Goal: Task Accomplishment & Management: Complete application form

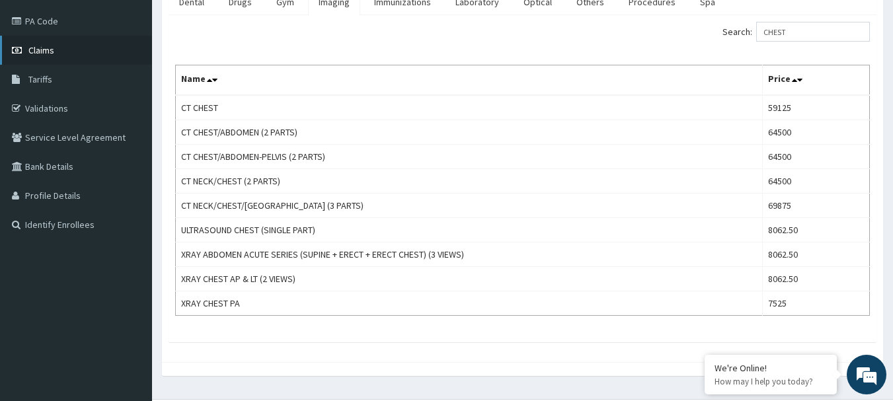
click at [61, 58] on link "Claims" at bounding box center [76, 50] width 152 height 29
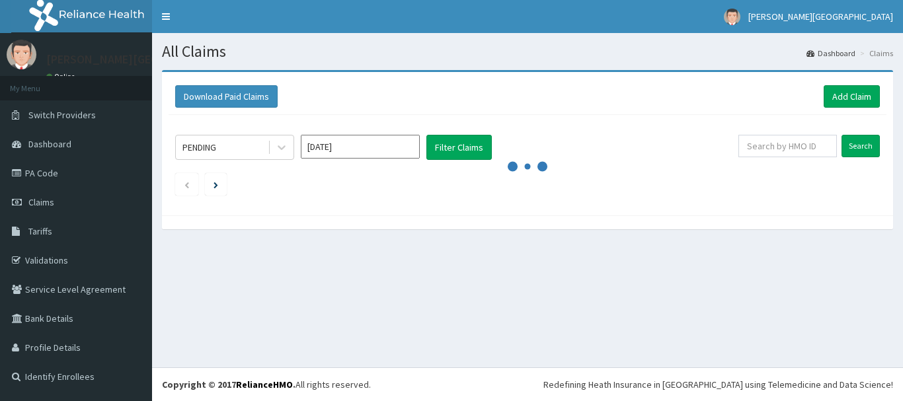
click at [841, 96] on link "Add Claim" at bounding box center [852, 96] width 56 height 22
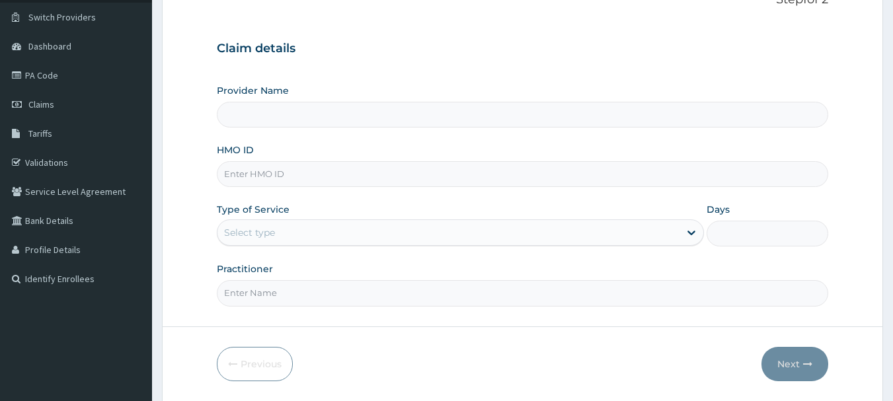
type input "Mother Teresa Medical Centre"
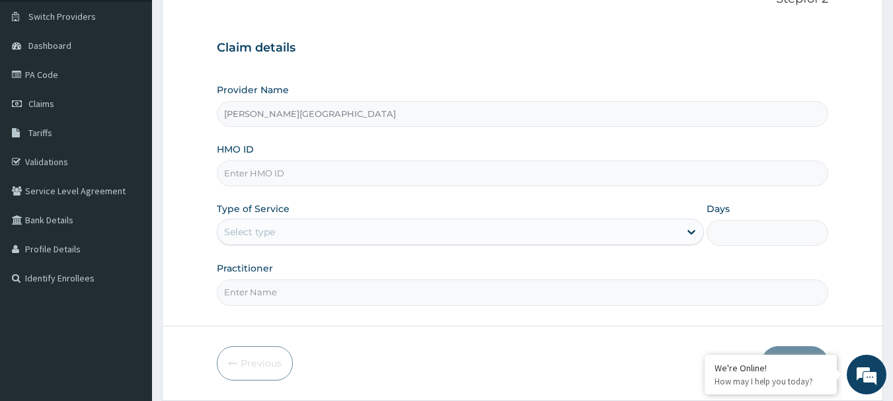
scroll to position [142, 0]
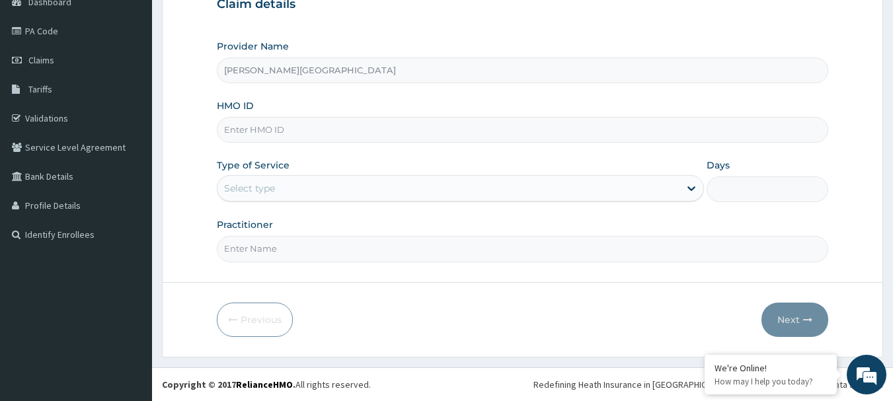
click at [501, 132] on input "HMO ID" at bounding box center [523, 130] width 612 height 26
type input "a"
type input "AOA/10001/A"
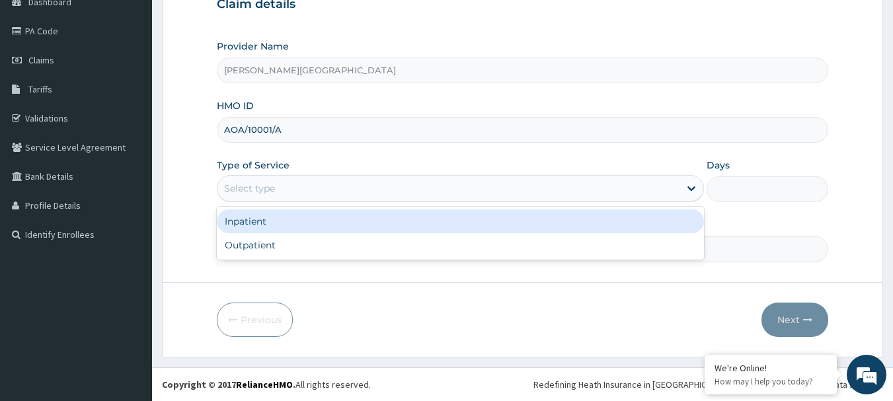
click at [436, 182] on div "Select type" at bounding box center [449, 188] width 462 height 21
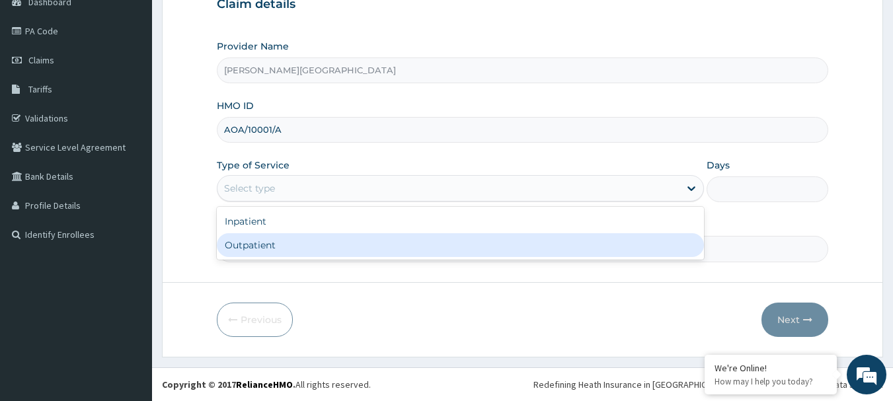
click at [385, 246] on div "Outpatient" at bounding box center [460, 245] width 487 height 24
type input "1"
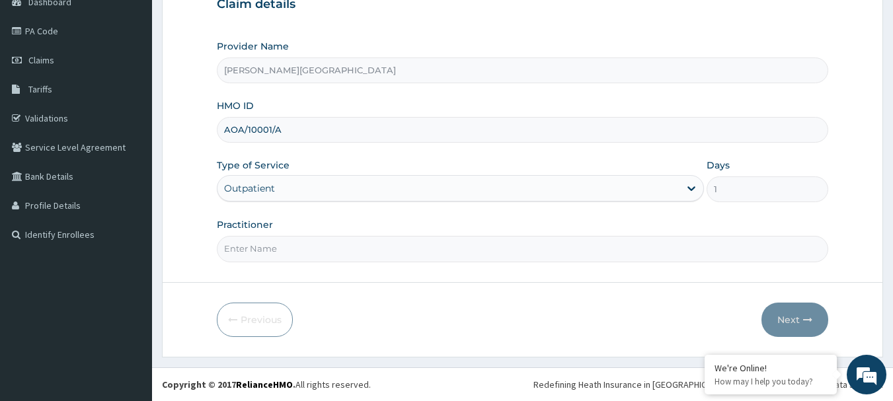
click at [460, 254] on input "Practitioner" at bounding box center [523, 249] width 612 height 26
type input "DR CHUKS"
click at [800, 320] on button "Next" at bounding box center [795, 320] width 67 height 34
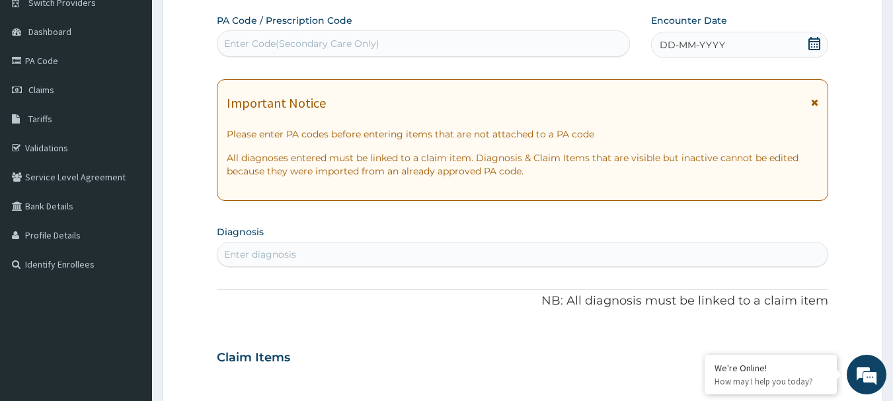
scroll to position [101, 0]
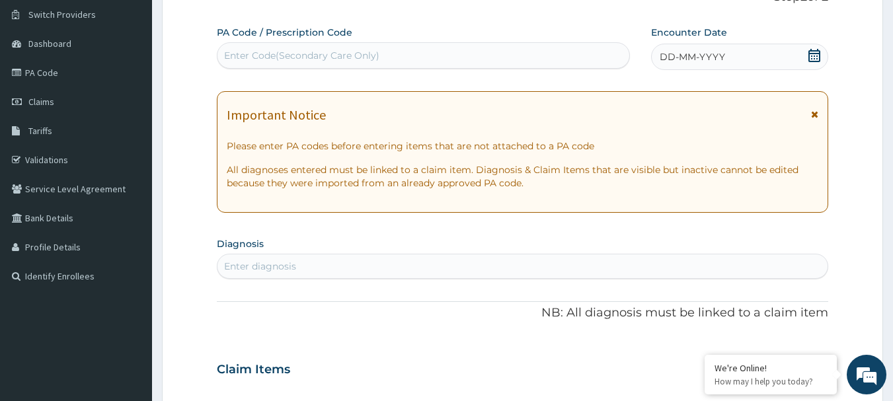
click at [458, 51] on div "Enter Code(Secondary Care Only)" at bounding box center [424, 55] width 413 height 21
paste input "PA/1DB080"
type input "PA/1DB080"
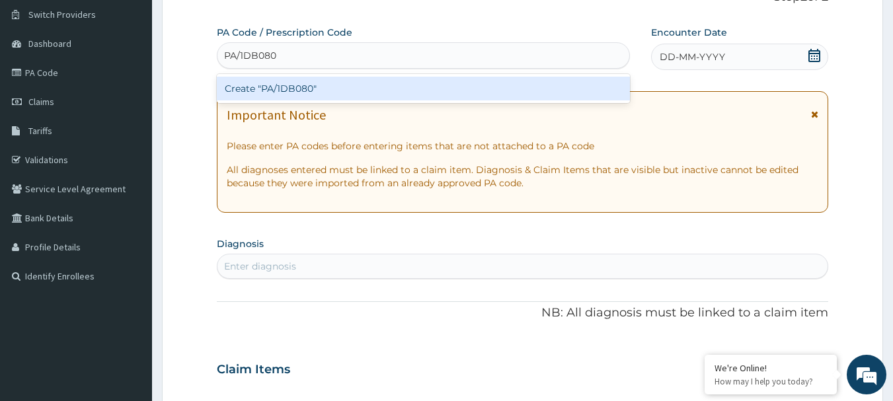
click at [325, 89] on div "Create "PA/1DB080"" at bounding box center [424, 89] width 414 height 24
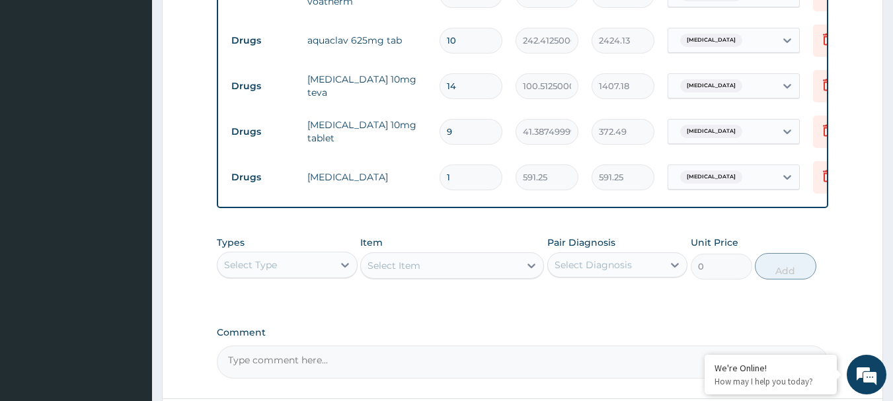
scroll to position [682, 0]
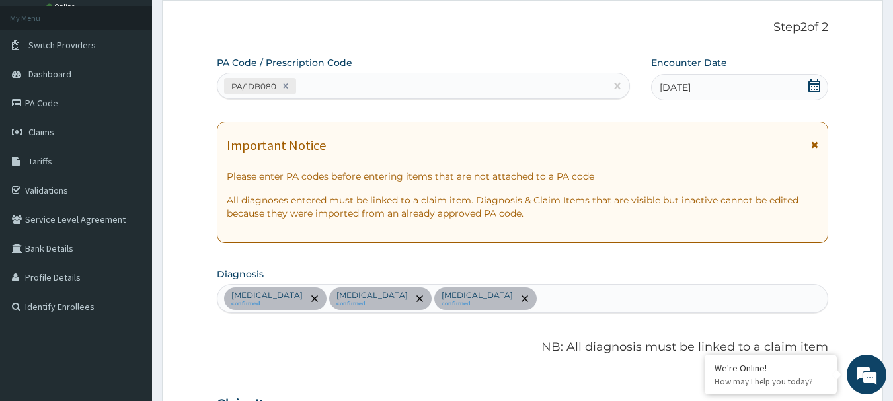
scroll to position [65, 0]
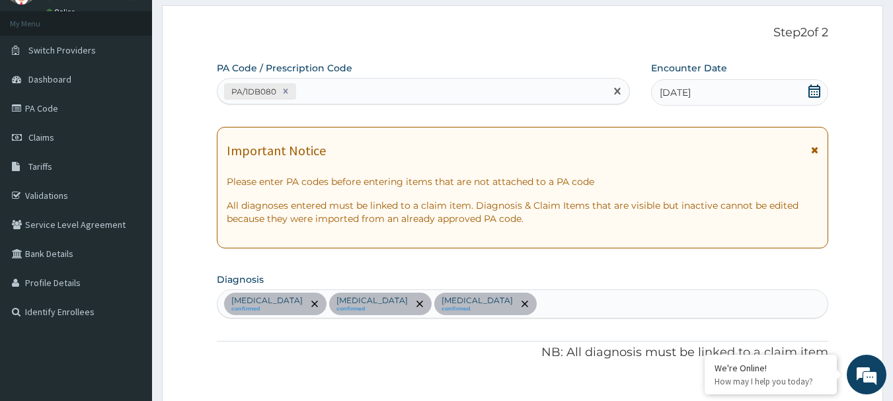
click at [518, 91] on div "PA/1DB080" at bounding box center [412, 92] width 389 height 22
paste input "PA/82844F"
type input "PA/82844F"
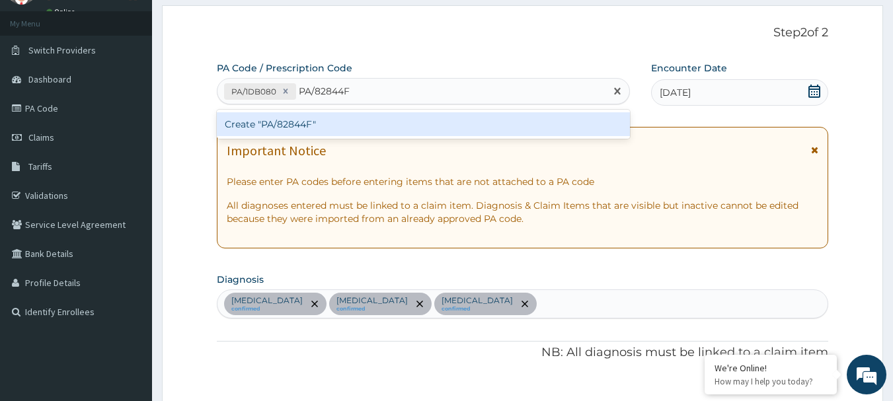
click at [252, 122] on div "Create "PA/82844F"" at bounding box center [424, 124] width 414 height 24
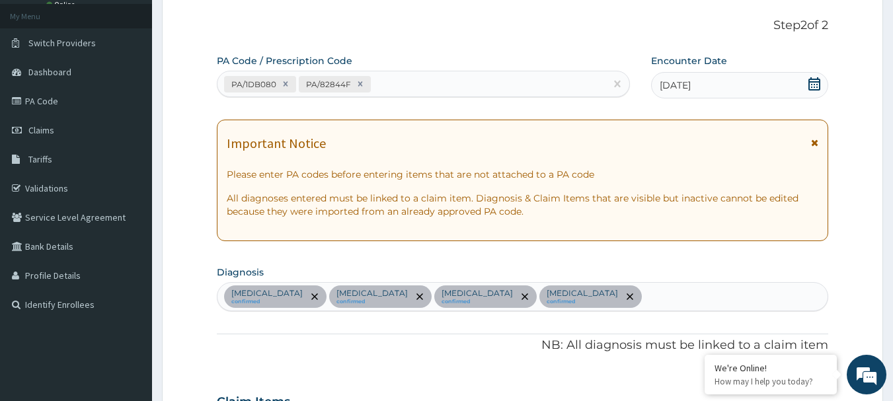
scroll to position [60, 0]
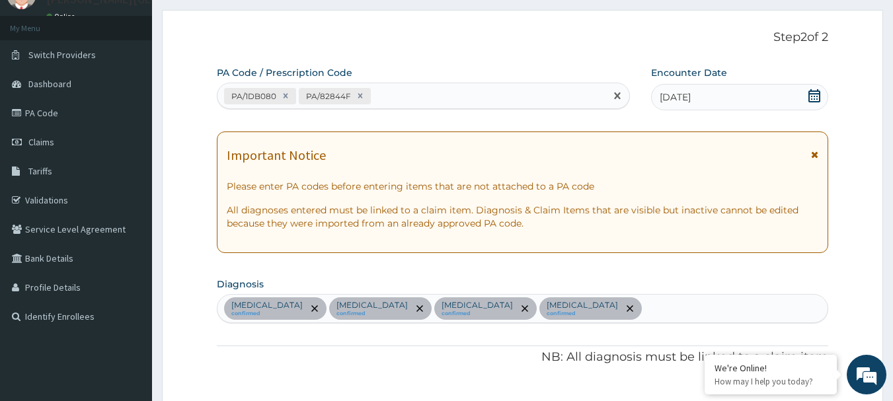
click at [541, 103] on div "PA/1DB080 PA/82844F" at bounding box center [412, 96] width 389 height 22
paste input "PA/BE1EE1"
type input "PA/BE1EE1"
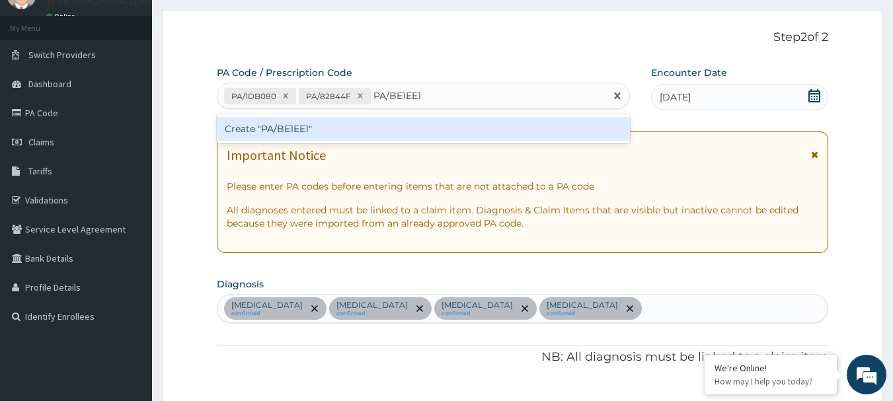
click at [309, 130] on div "Create "PA/BE1EE1"" at bounding box center [424, 129] width 414 height 24
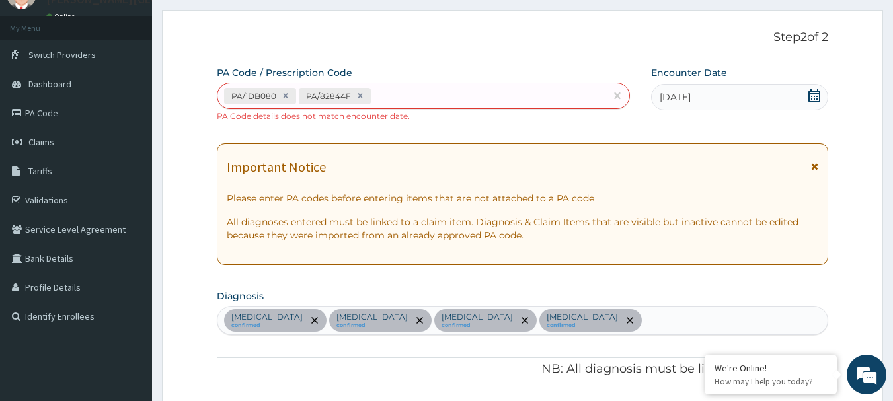
scroll to position [635, 0]
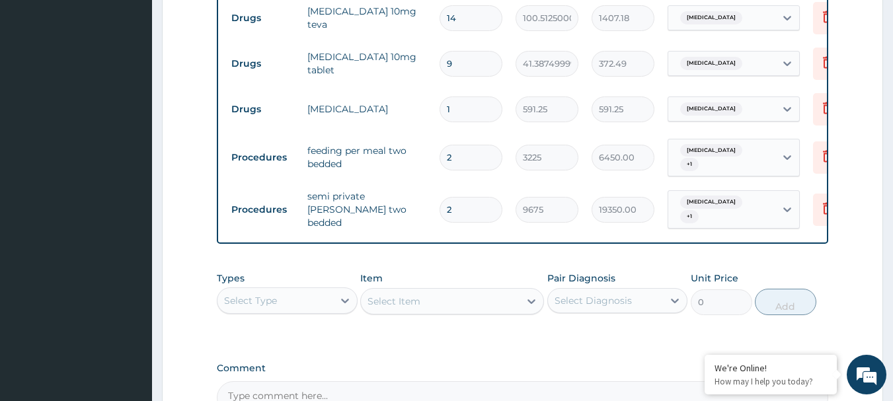
click at [469, 200] on input "2" at bounding box center [471, 210] width 63 height 26
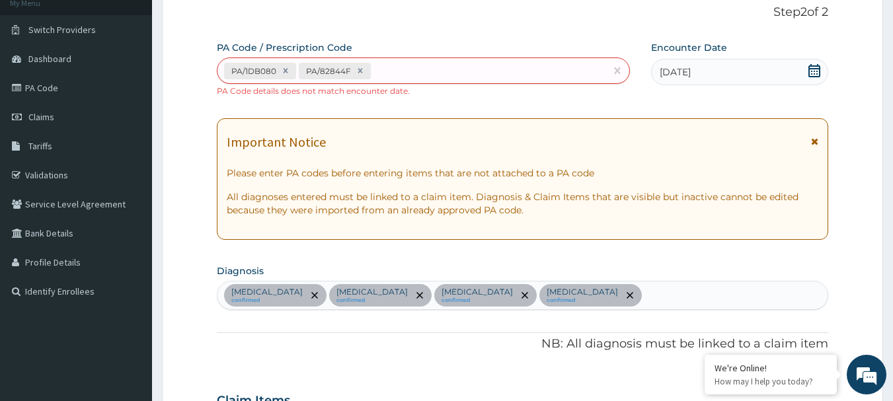
scroll to position [73, 0]
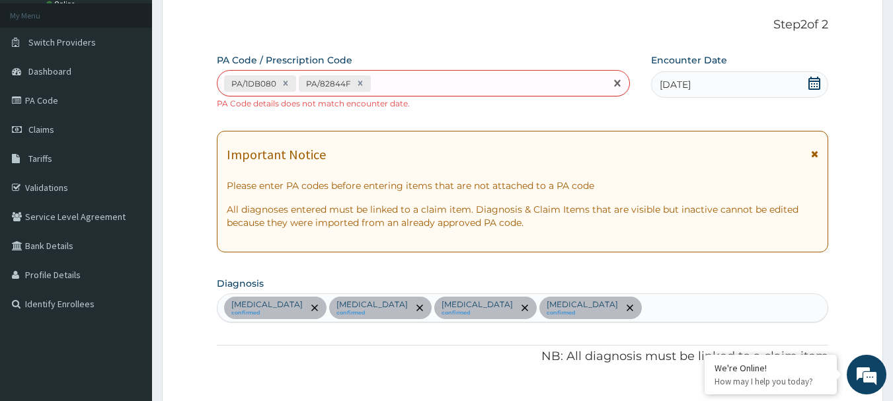
click at [489, 84] on div "PA/1DB080 PA/82844F" at bounding box center [412, 84] width 389 height 22
type input "PA/BE1EE1"
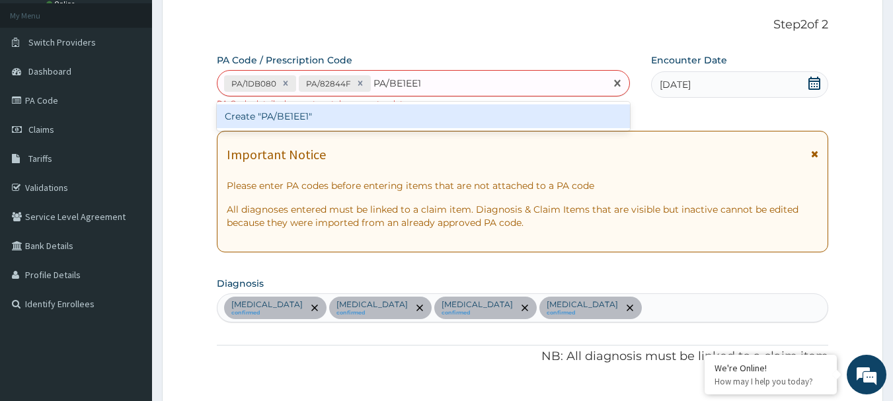
click at [295, 115] on div "Create "PA/BE1EE1"" at bounding box center [424, 116] width 414 height 24
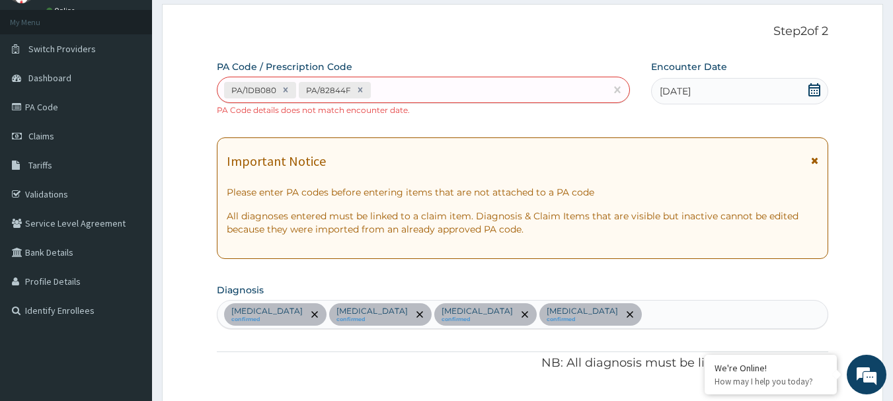
scroll to position [0, 0]
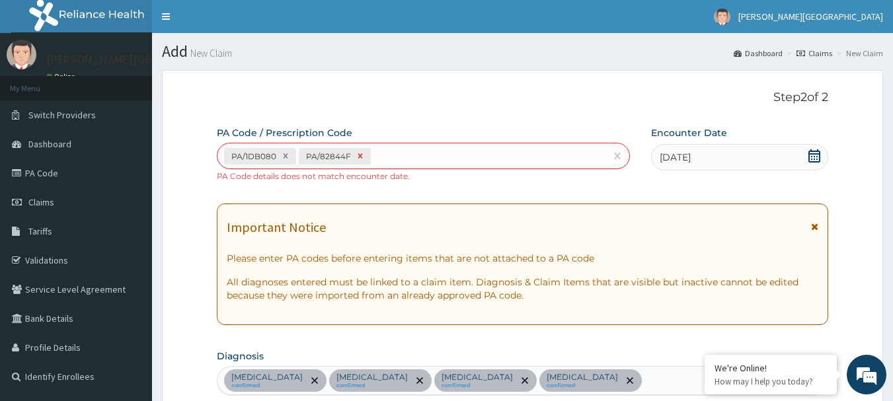
click at [358, 159] on icon at bounding box center [360, 155] width 9 height 9
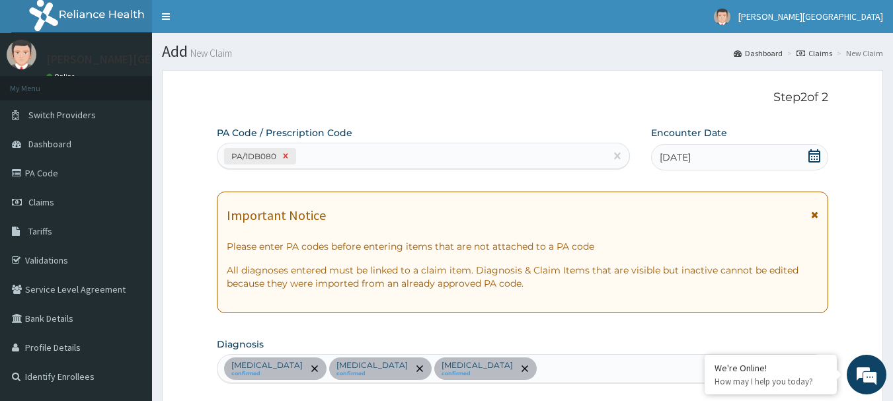
click at [281, 155] on icon at bounding box center [285, 155] width 9 height 9
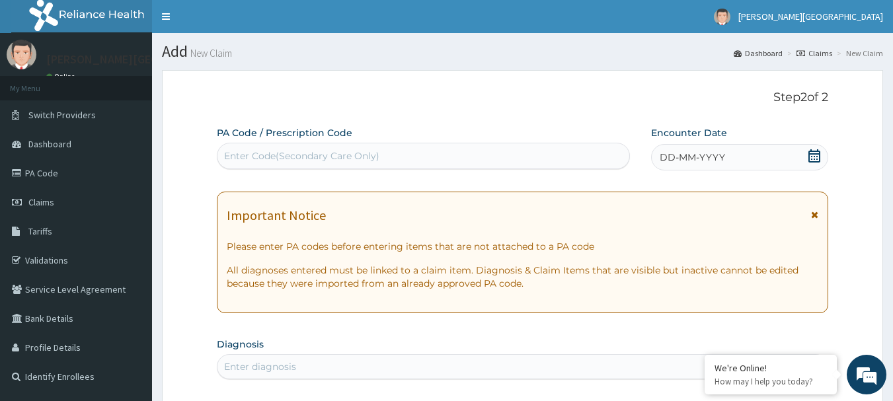
paste input "AOA/10001/A"
type input "A"
paste input "PA/BE1EE1"
type input "PA/BE1EE1"
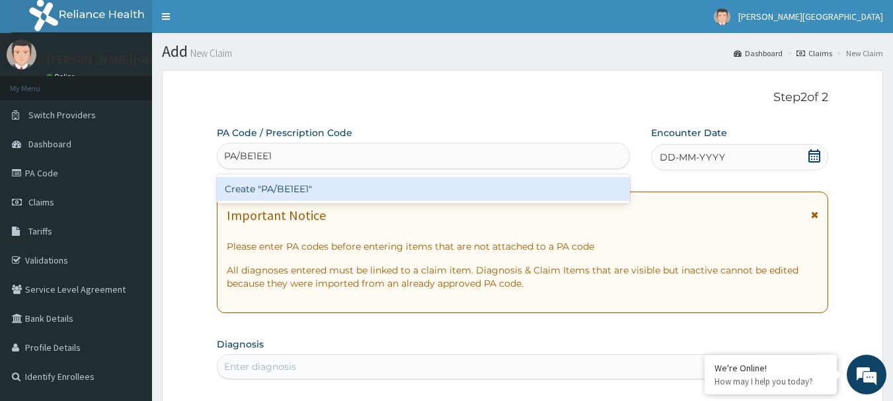
click at [284, 190] on div "Create "PA/BE1EE1"" at bounding box center [424, 189] width 414 height 24
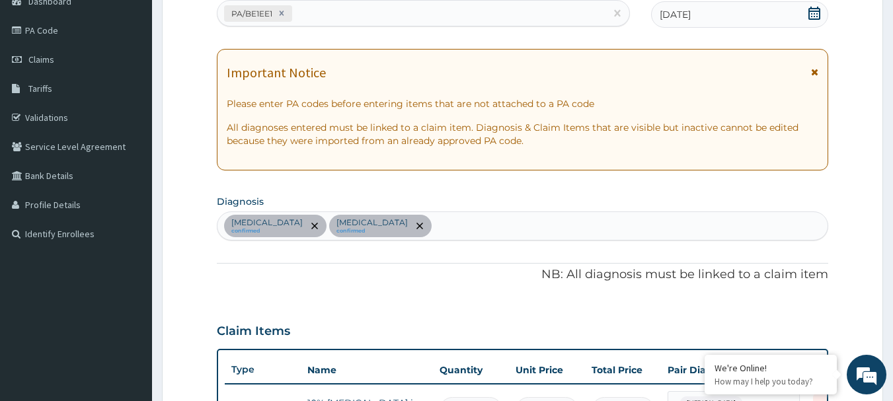
scroll to position [114, 0]
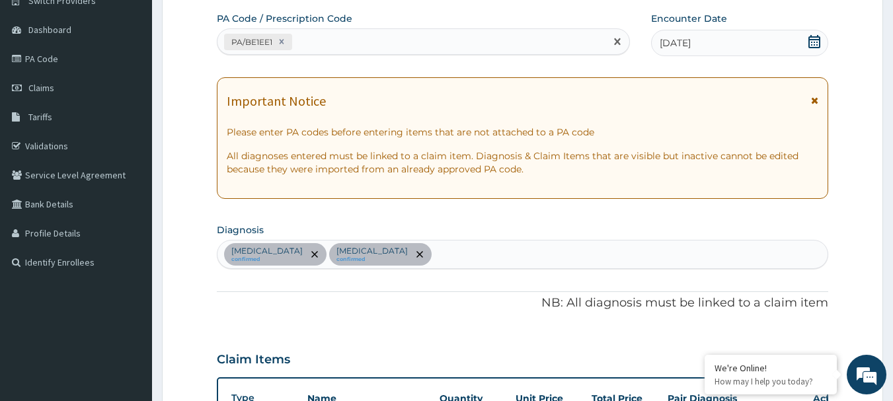
click at [497, 48] on div "PA/BE1EE1" at bounding box center [412, 42] width 389 height 22
paste input "PA/82844F"
type input "PA/82844F"
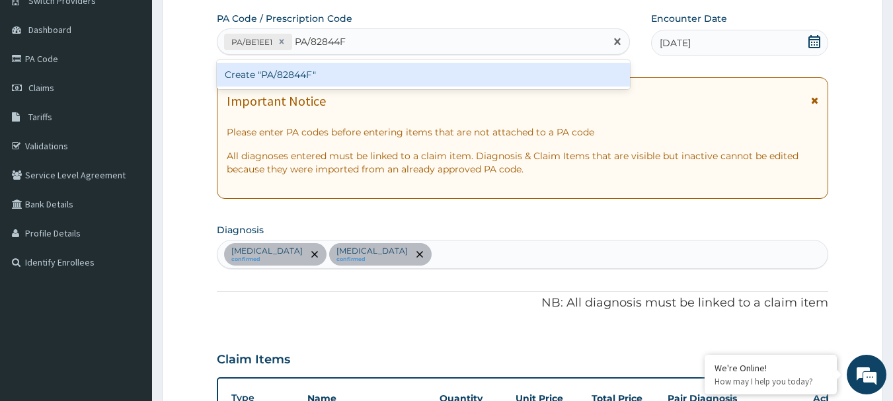
click at [277, 71] on div "Create "PA/82844F"" at bounding box center [424, 75] width 414 height 24
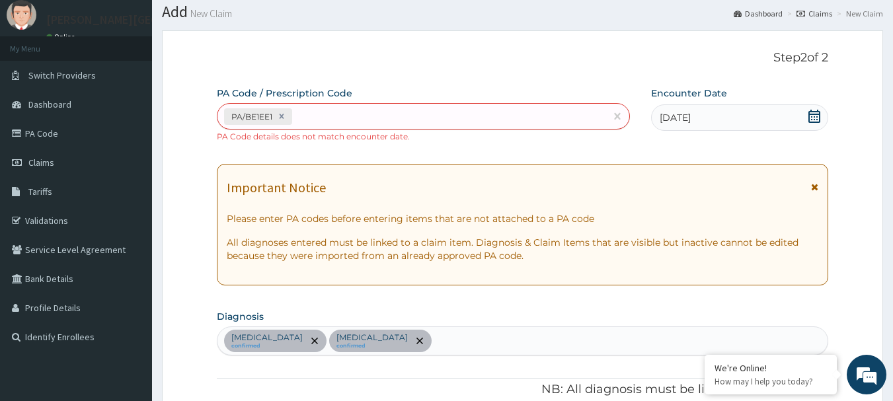
scroll to position [28, 0]
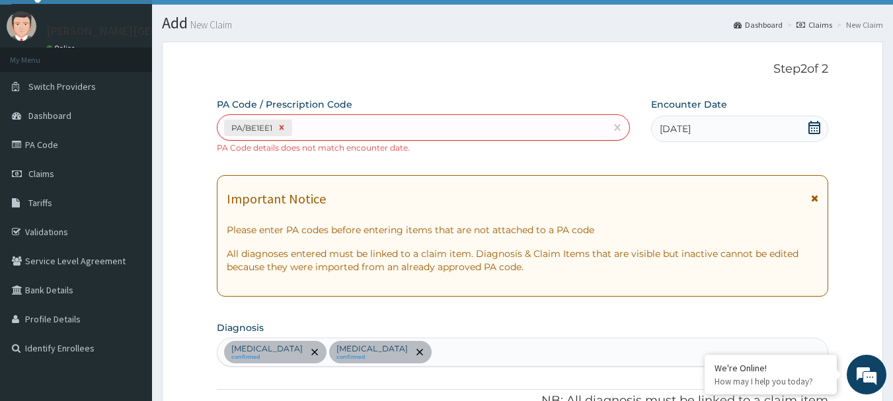
click at [282, 127] on icon at bounding box center [281, 128] width 5 height 5
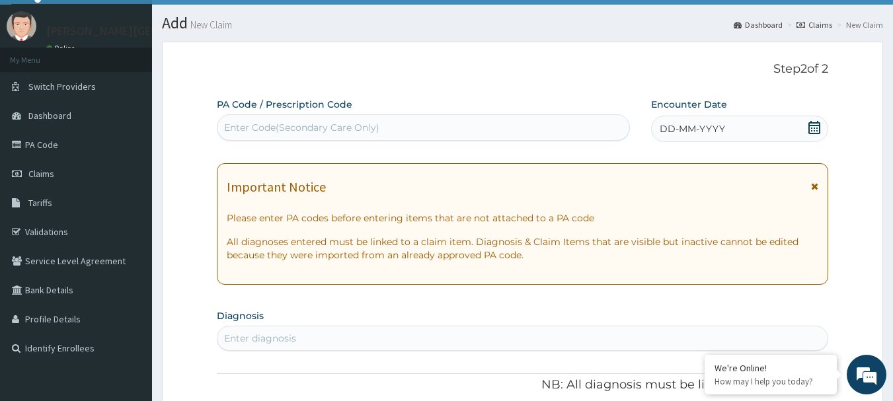
paste input "PA/82844F"
type input "PA/82844F"
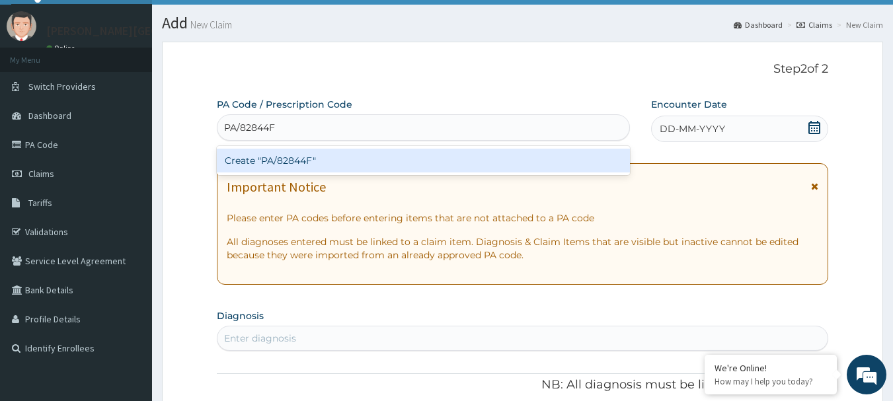
click at [296, 159] on div "Create "PA/82844F"" at bounding box center [424, 161] width 414 height 24
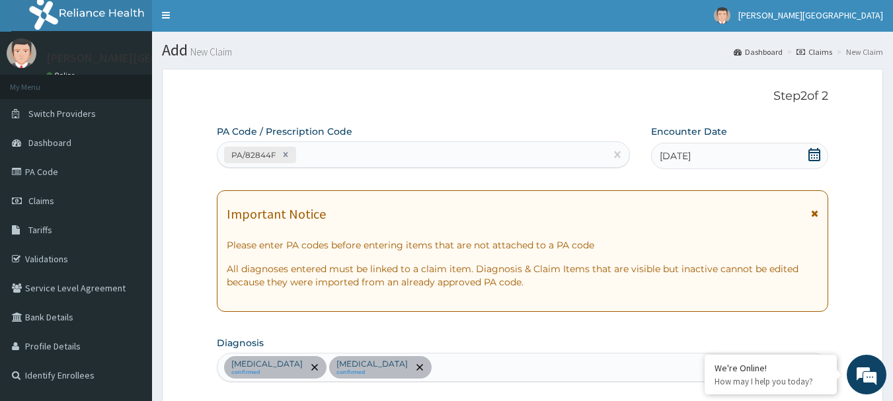
scroll to position [0, 0]
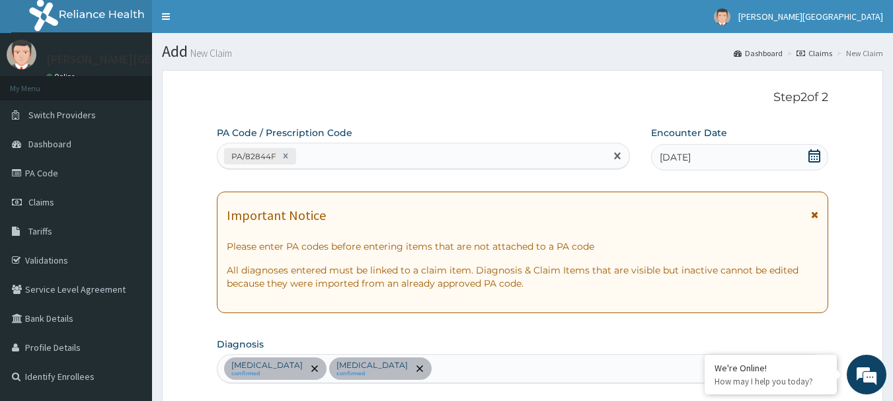
click at [495, 155] on div "PA/82844F" at bounding box center [412, 156] width 389 height 22
paste input "PA/BE1EE1"
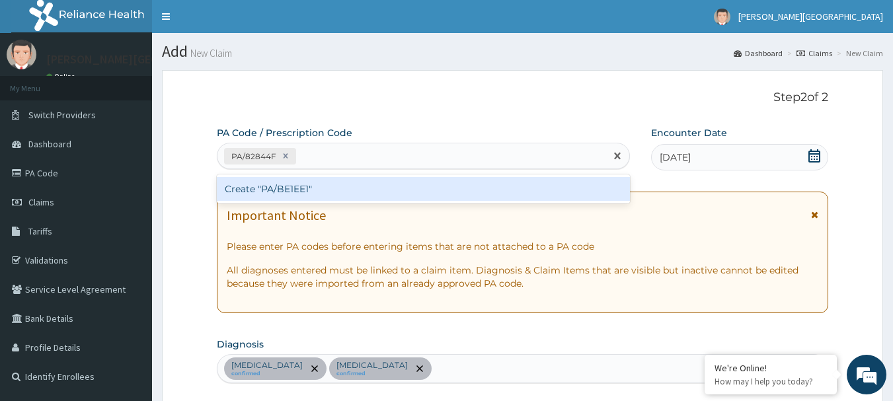
type input "PA/BE1EE1"
click at [284, 183] on div "Create "PA/BE1EE1"" at bounding box center [424, 189] width 414 height 24
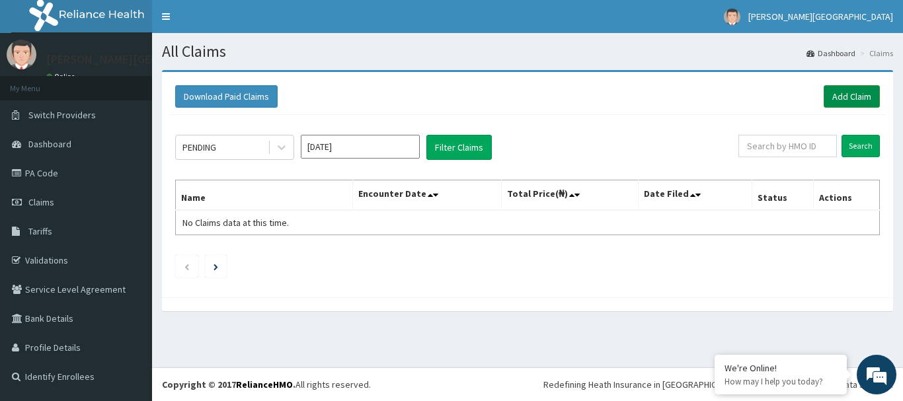
click at [852, 97] on link "Add Claim" at bounding box center [852, 96] width 56 height 22
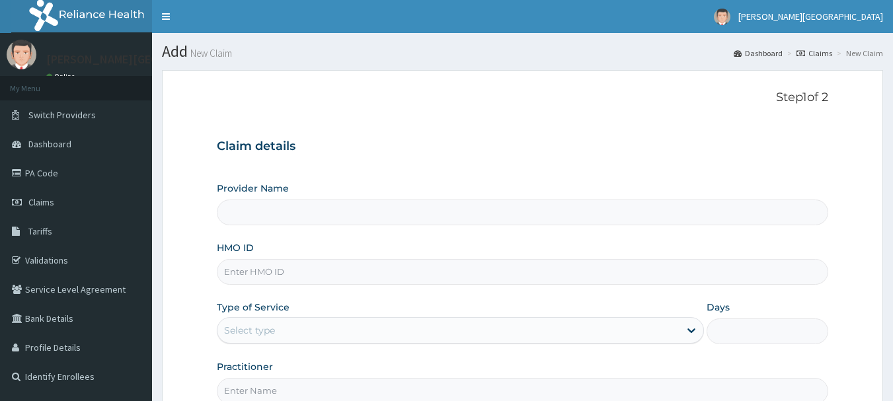
type input "Mother Teresa Medical Centre"
click at [340, 214] on input "Mother Teresa Medical Centre" at bounding box center [523, 213] width 612 height 26
click at [319, 277] on input "HMO ID" at bounding box center [523, 272] width 612 height 26
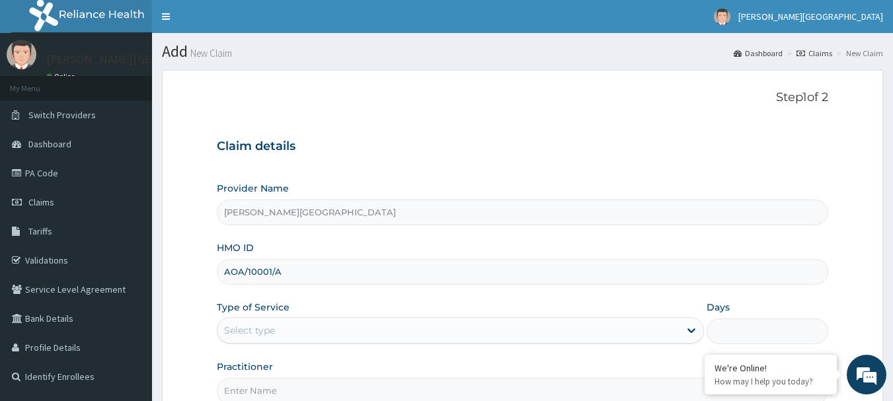
type input "AOA/10001/A"
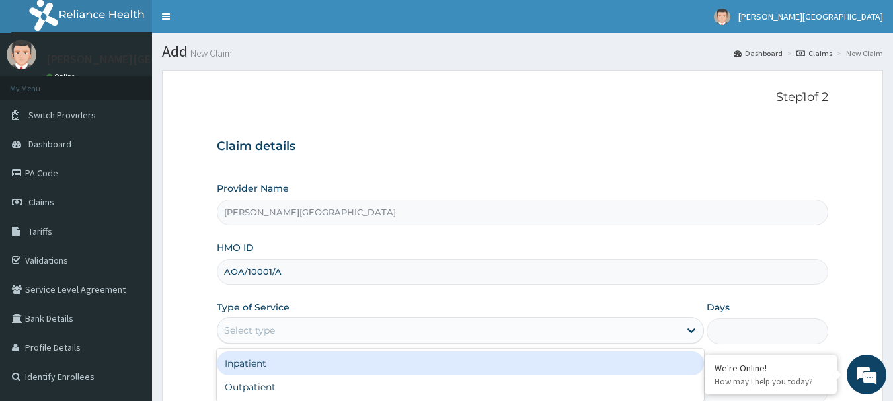
click at [326, 329] on div "Select type" at bounding box center [449, 330] width 462 height 21
click at [301, 362] on div "Inpatient" at bounding box center [460, 364] width 487 height 24
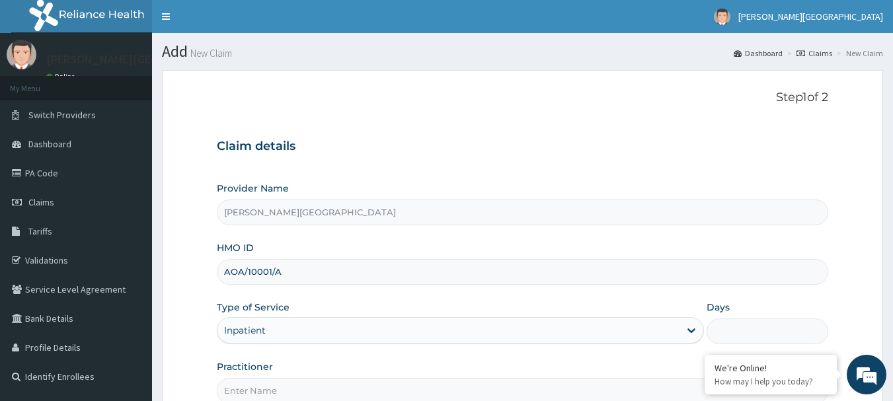
click at [734, 329] on input "Days" at bounding box center [768, 332] width 122 height 26
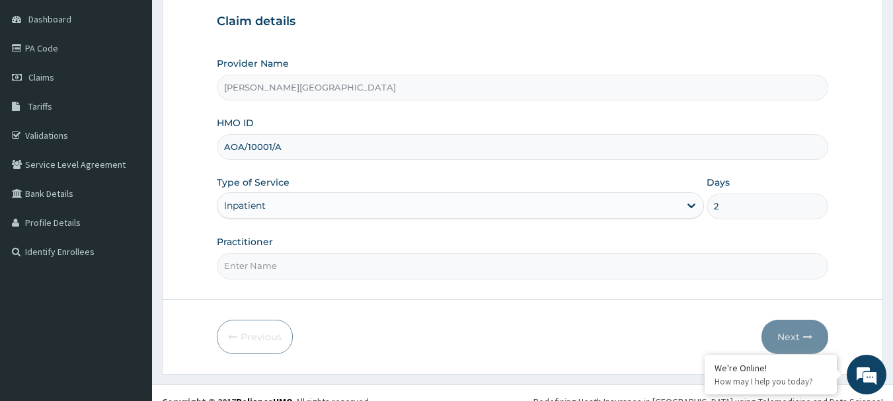
scroll to position [142, 0]
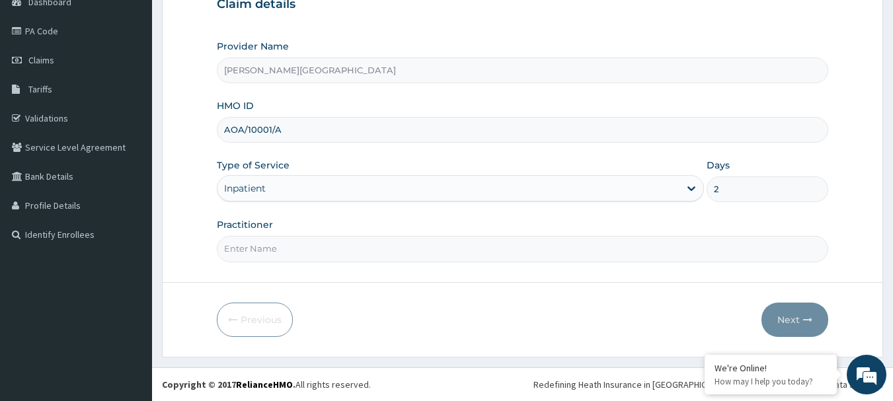
type input "2"
click at [292, 253] on input "Practitioner" at bounding box center [523, 249] width 612 height 26
type input "DR CHUKS"
click at [796, 314] on button "Next" at bounding box center [795, 320] width 67 height 34
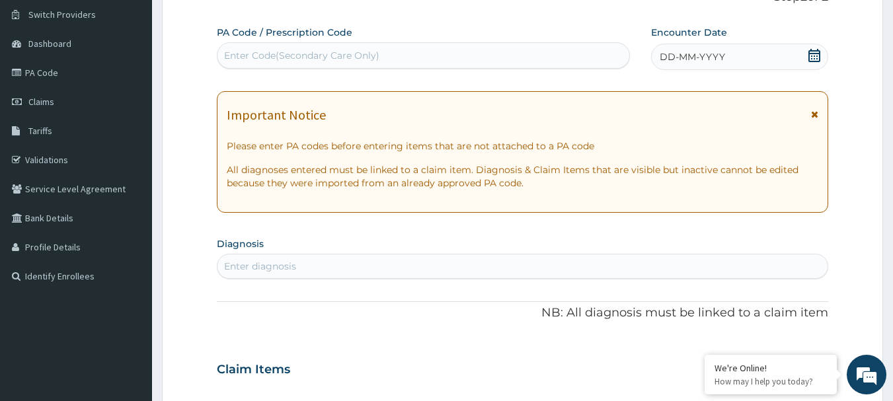
scroll to position [99, 0]
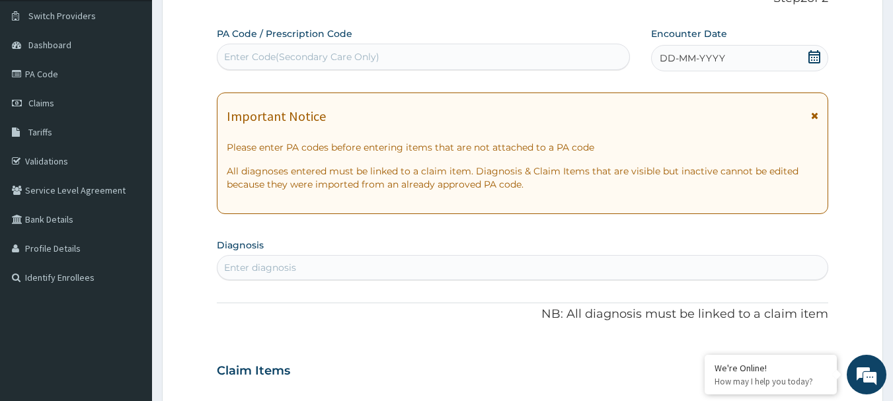
click at [463, 53] on div "Enter Code(Secondary Care Only)" at bounding box center [424, 56] width 413 height 21
paste input "PA/BE1EE1"
type input "PA/BE1EE1"
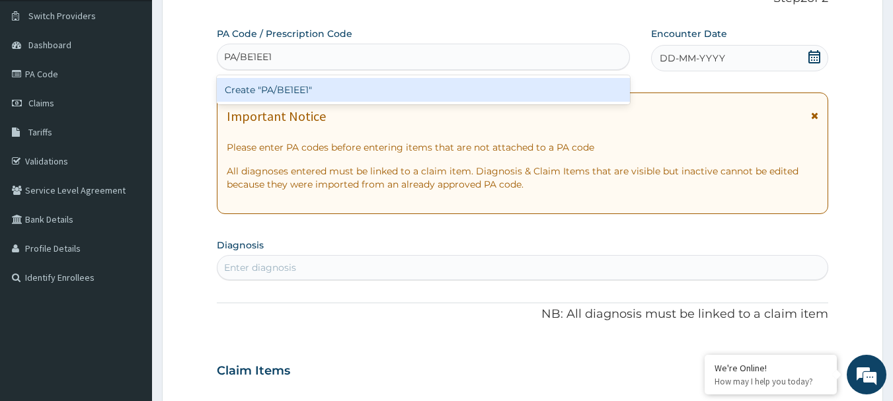
click at [294, 89] on div "Create "PA/BE1EE1"" at bounding box center [424, 90] width 414 height 24
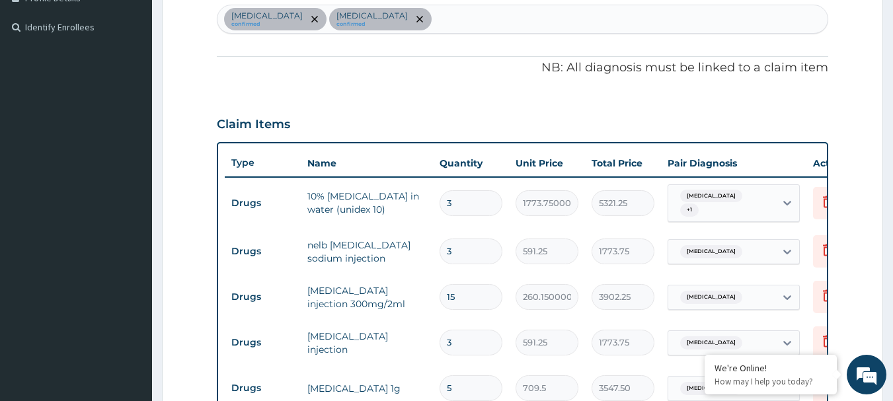
scroll to position [346, 0]
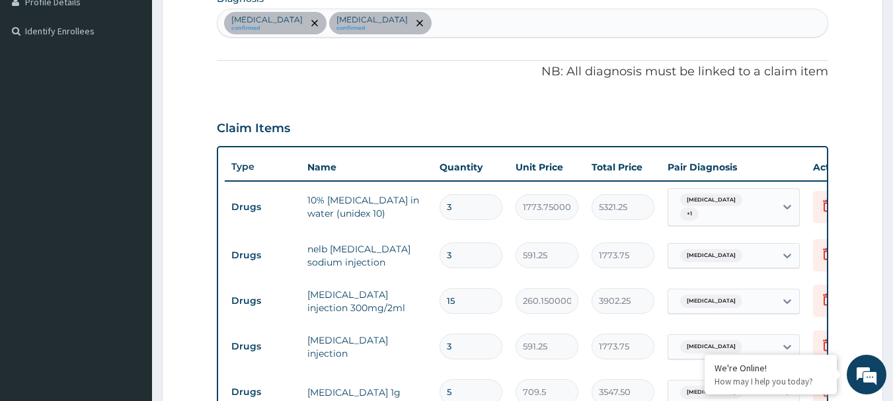
click at [891, 220] on section "Step 2 of 2 PA Code / Prescription Code PA/BE1EE1 Encounter Date 14-07-2025 Imp…" at bounding box center [522, 206] width 741 height 985
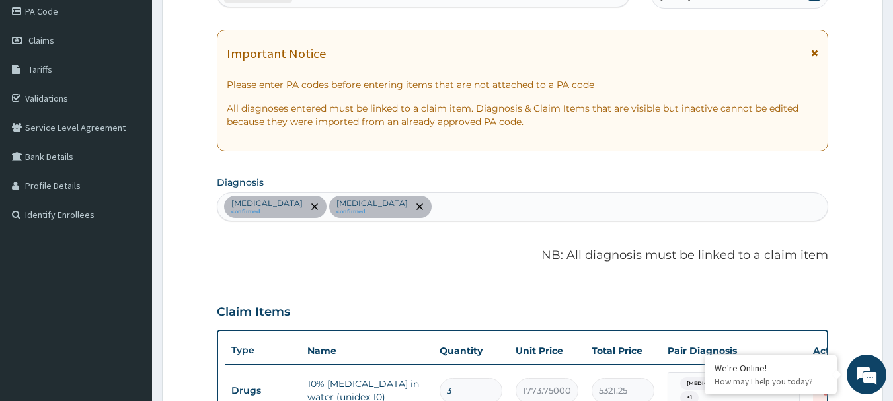
scroll to position [143, 0]
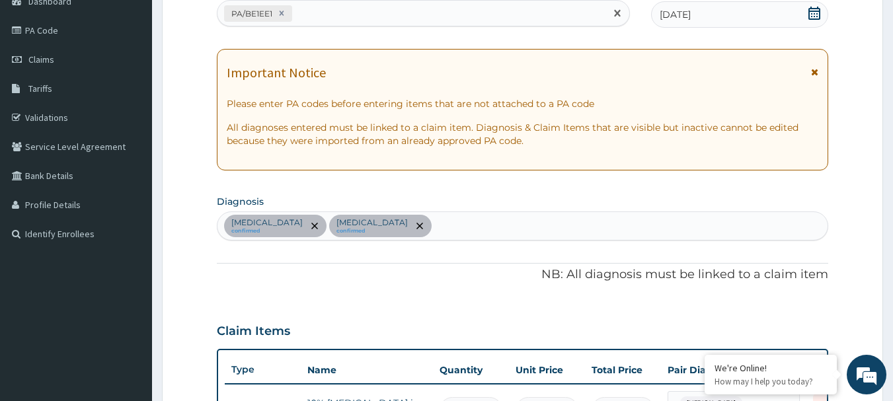
click at [469, 15] on div "PA/BE1EE1" at bounding box center [412, 14] width 389 height 22
paste input "PA/82844F"
type input "PA/82844F"
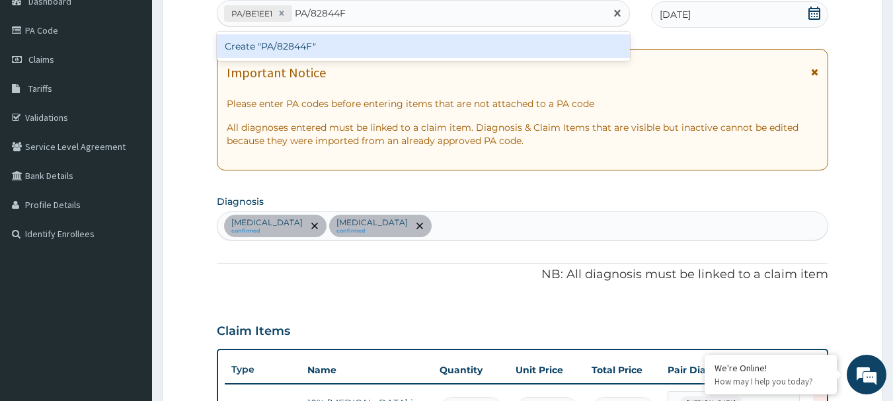
click at [302, 54] on div "Create "PA/82844F"" at bounding box center [424, 46] width 414 height 24
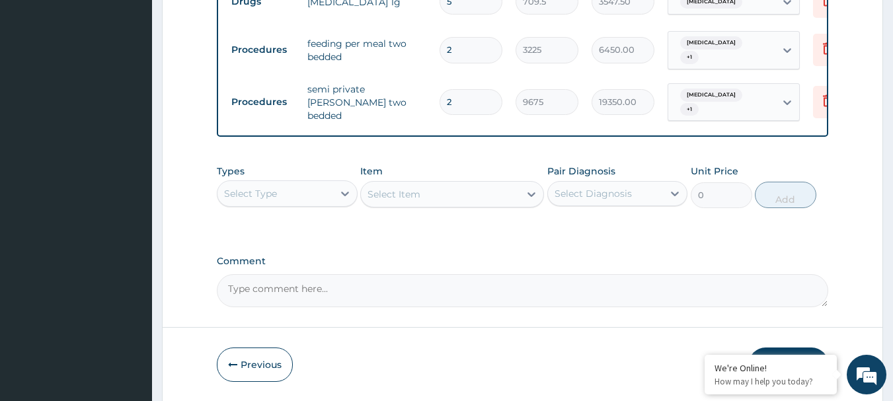
scroll to position [751, 0]
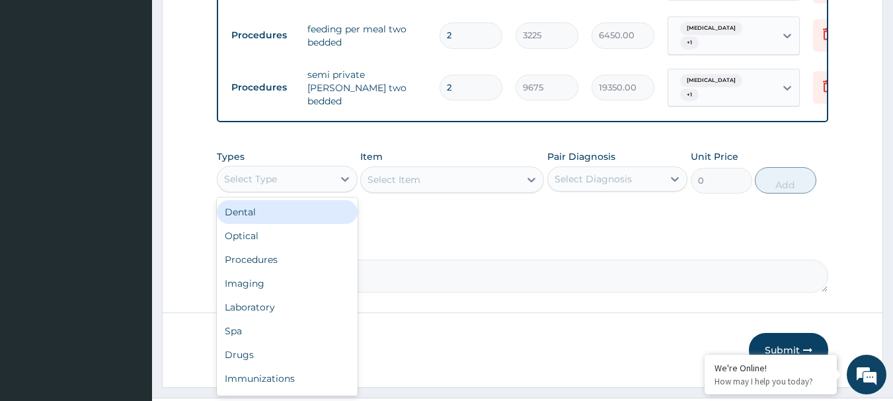
click at [262, 177] on div "Select Type" at bounding box center [250, 179] width 53 height 13
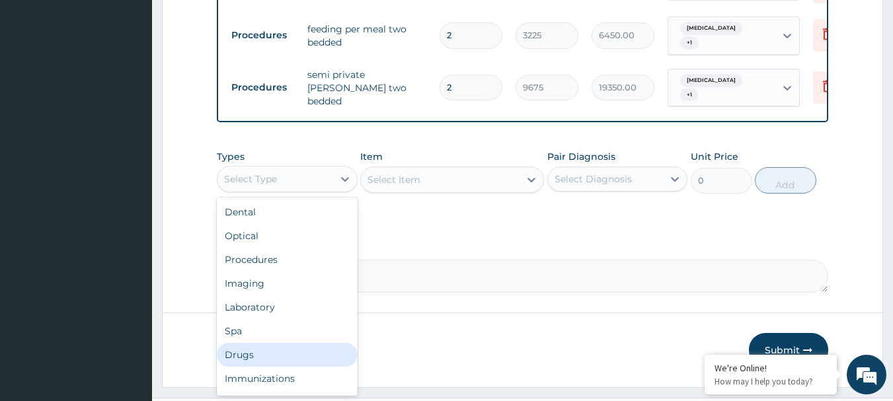
click at [251, 353] on div "Drugs" at bounding box center [287, 355] width 141 height 24
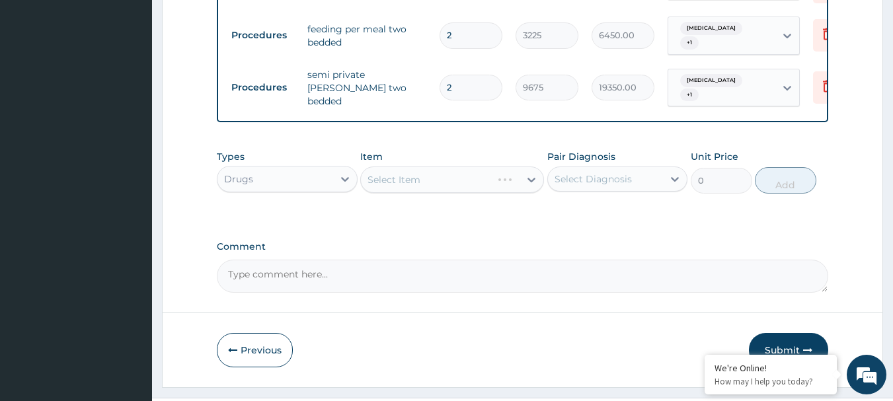
click at [403, 175] on div "Select Item" at bounding box center [452, 180] width 184 height 26
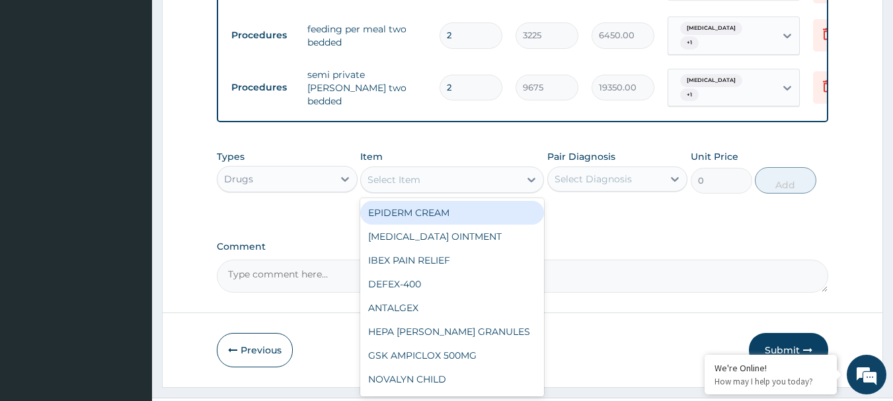
click at [403, 175] on div "Select Item" at bounding box center [394, 179] width 53 height 13
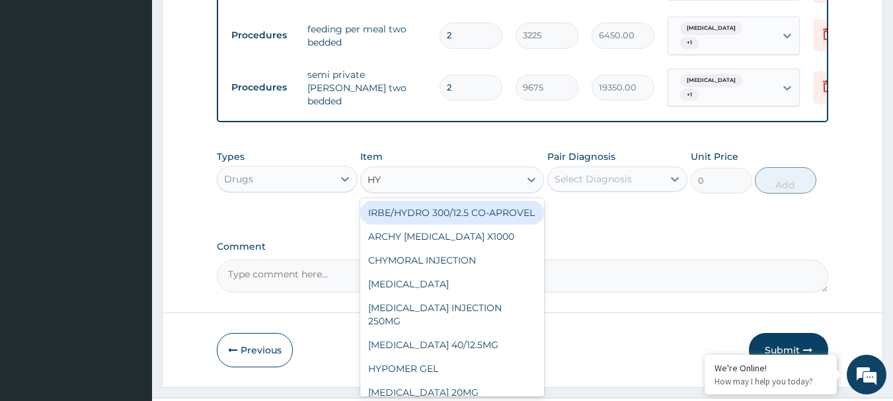
type input "H"
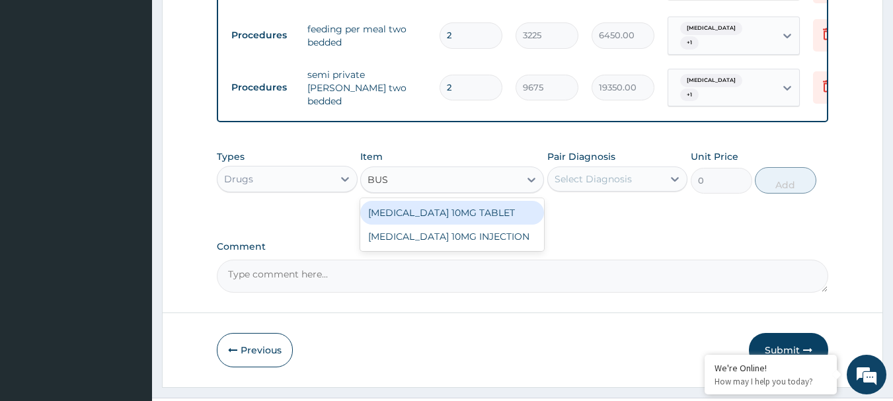
type input "BUSC"
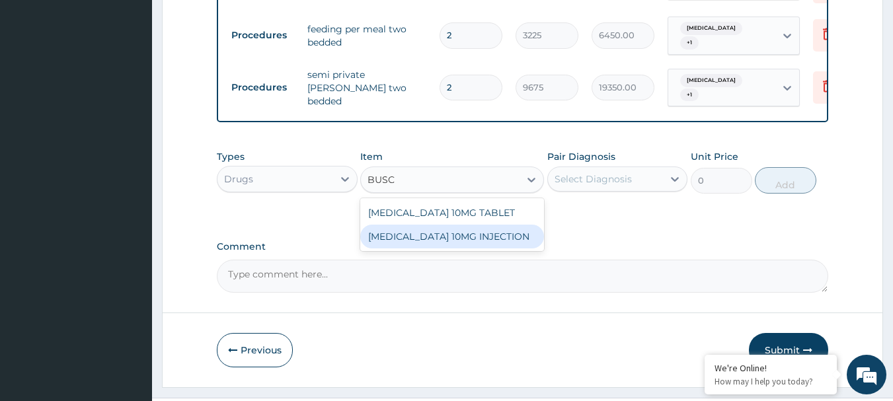
click at [438, 225] on div "BUSCOPAN 10MG INJECTION" at bounding box center [452, 237] width 184 height 24
type input "473.00000000000006"
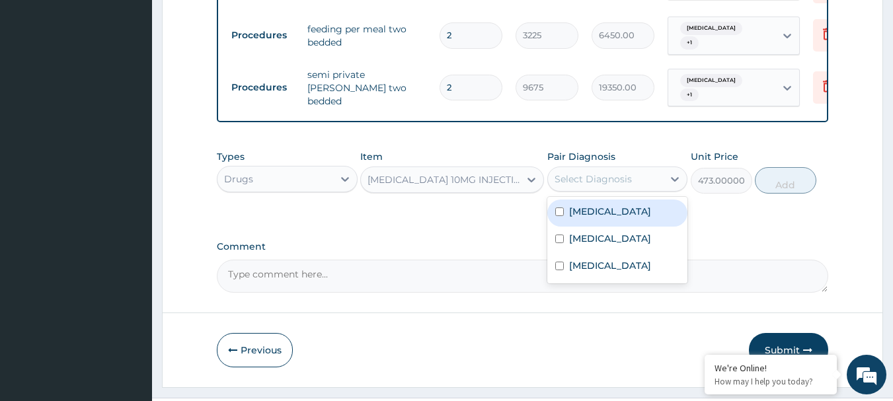
click at [581, 178] on div "Select Diagnosis" at bounding box center [606, 179] width 116 height 21
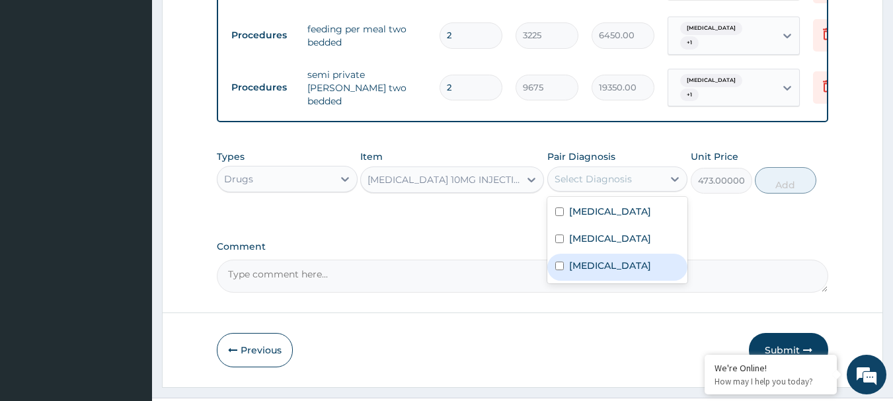
click at [560, 262] on input "checkbox" at bounding box center [559, 266] width 9 height 9
checkbox input "true"
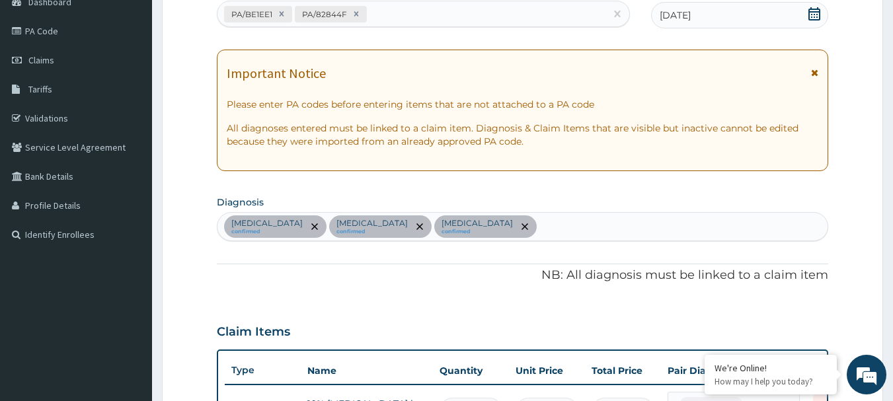
scroll to position [36, 0]
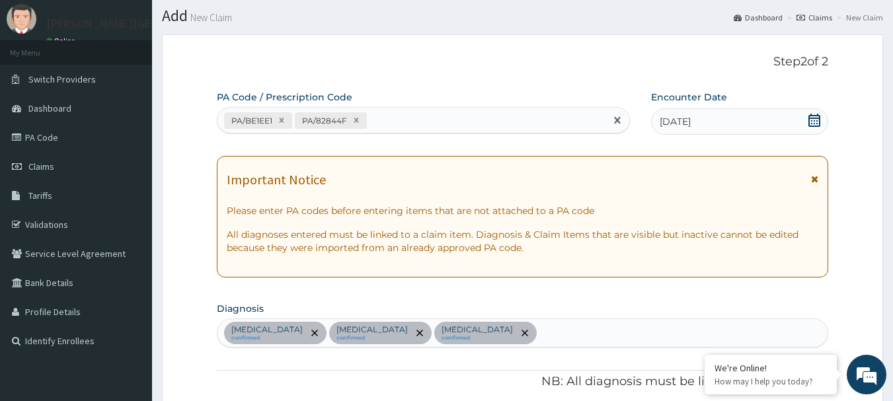
click at [437, 120] on div "PA/BE1EE1 PA/82844F" at bounding box center [412, 121] width 389 height 22
paste input "PA/1DB080"
type input "PA/1DB080"
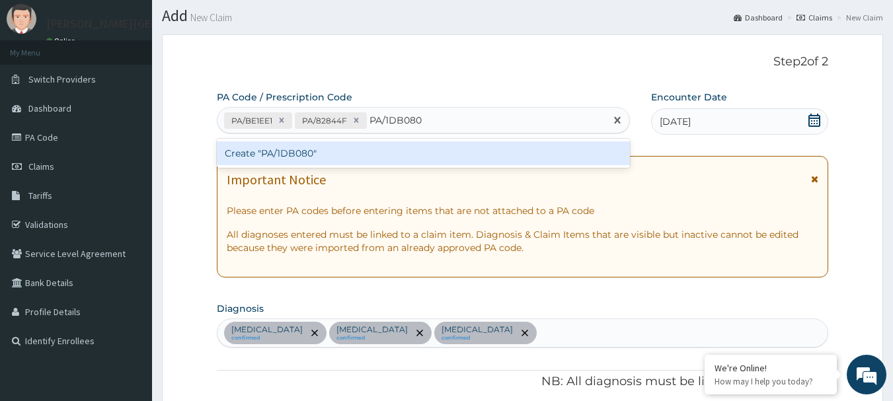
click at [303, 152] on div "Create "PA/1DB080"" at bounding box center [424, 153] width 414 height 24
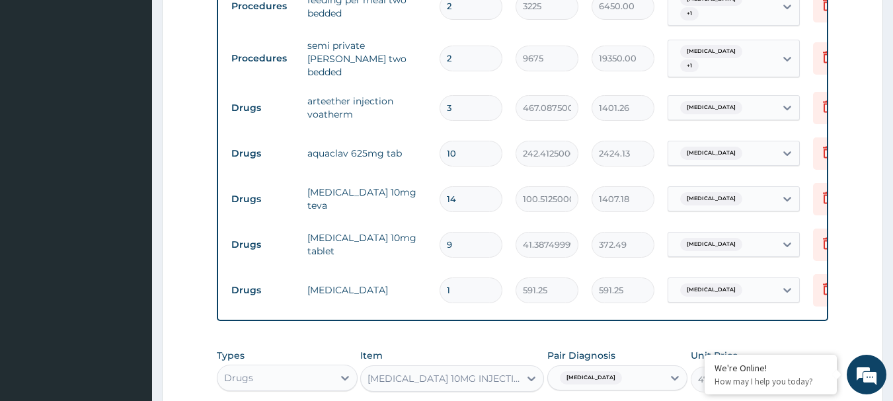
scroll to position [778, 0]
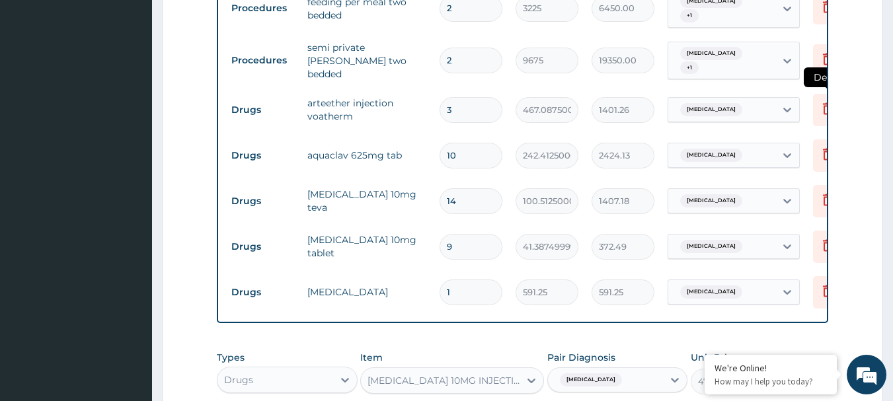
click at [821, 101] on icon at bounding box center [828, 109] width 16 height 16
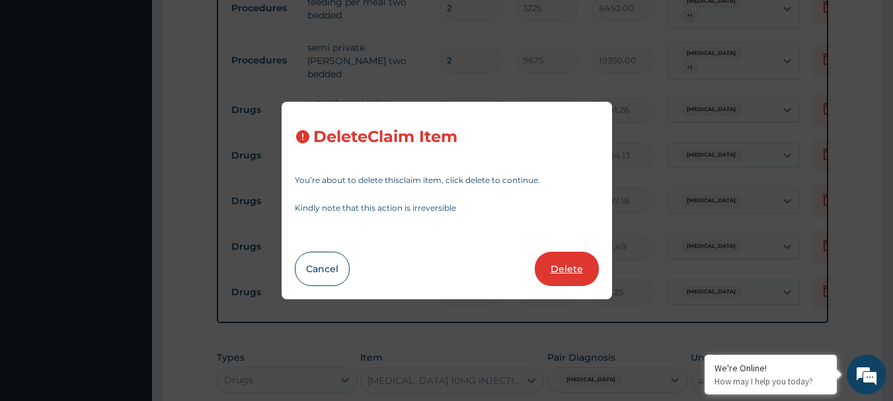
click at [562, 272] on button "Delete" at bounding box center [567, 269] width 64 height 34
type input "10"
type input "242.41250000000002"
type input "2424.13"
type input "14"
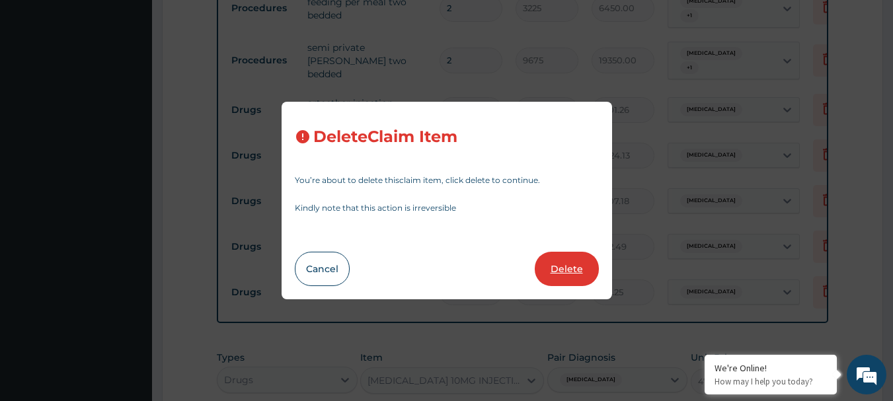
type input "100.51250000000002"
type input "1407.18"
type input "9"
type input "41.387499999999996"
type input "372.49"
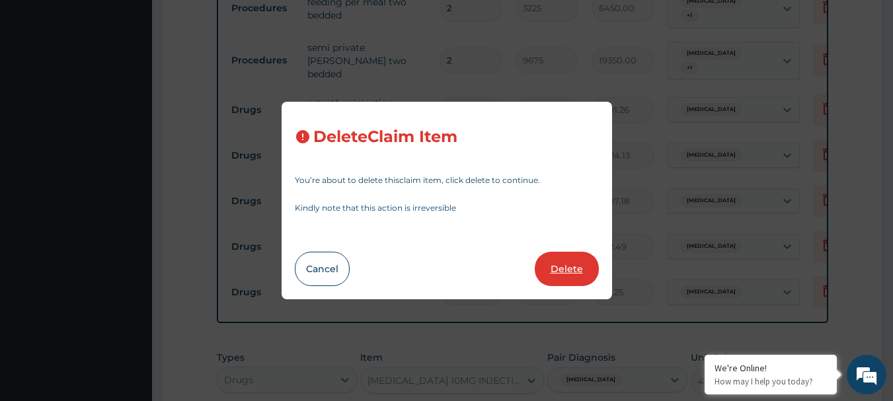
type input "1"
type input "591.25"
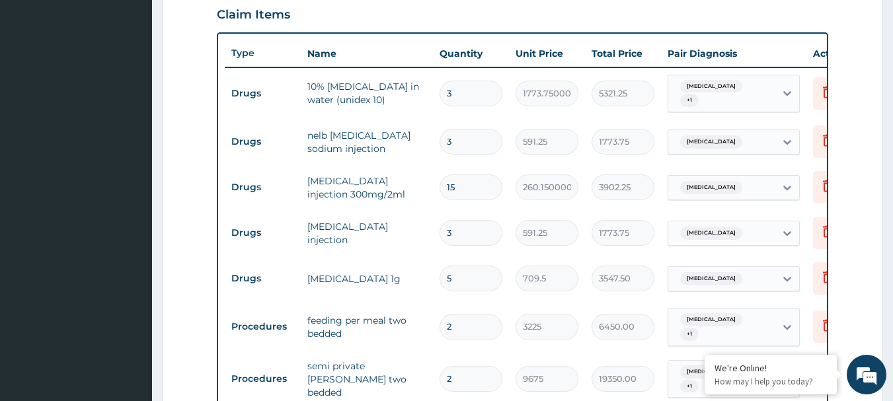
scroll to position [450, 0]
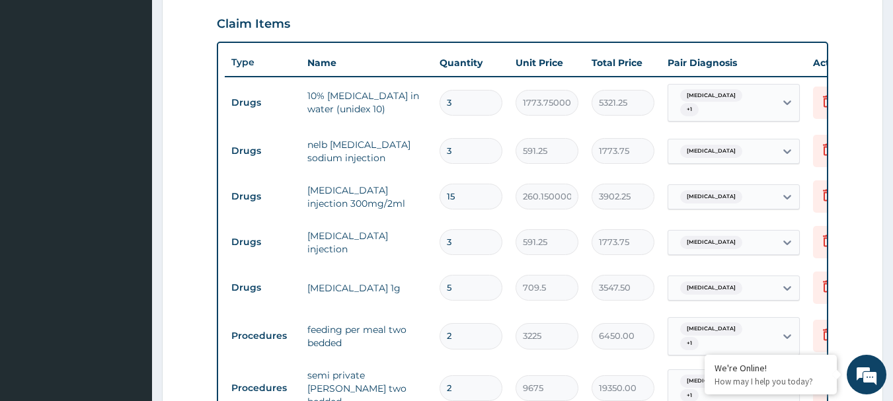
drag, startPoint x: 893, startPoint y: 225, endPoint x: 895, endPoint y: 261, distance: 35.8
click at [893, 261] on html "R EL Toggle navigation Mother Teresa Medical centre Mother Teresa Medical centr…" at bounding box center [446, 232] width 893 height 1365
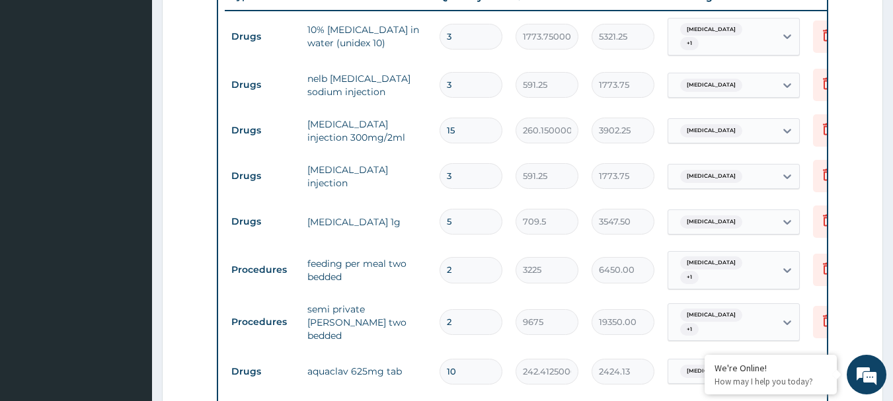
scroll to position [519, 0]
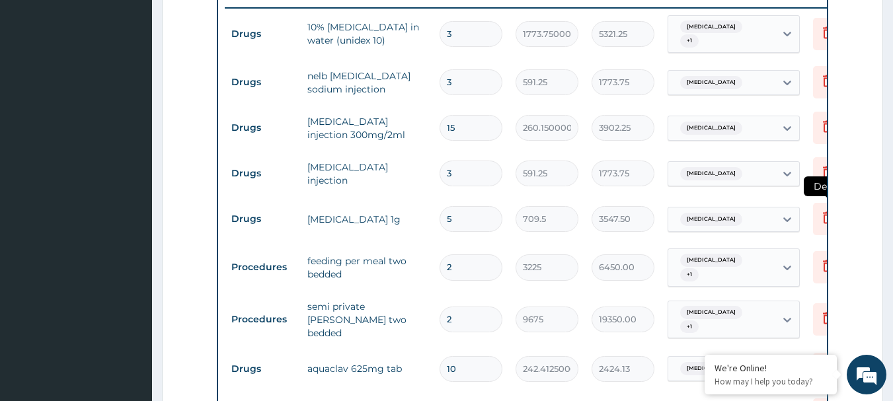
click at [823, 216] on icon at bounding box center [828, 218] width 16 height 16
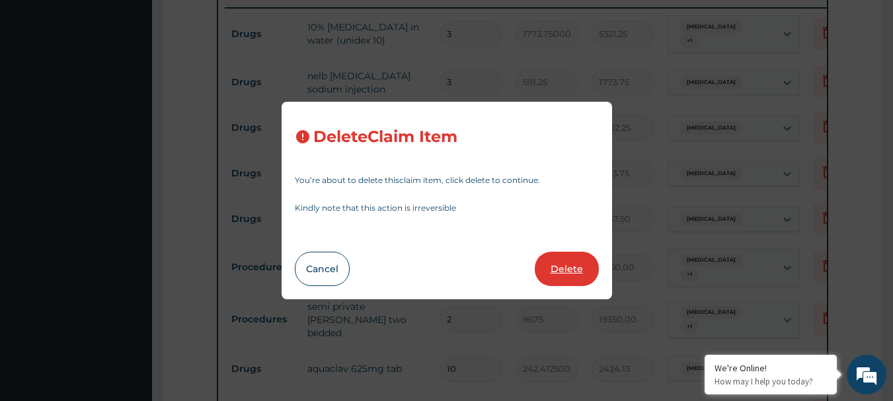
click at [583, 264] on button "Delete" at bounding box center [567, 269] width 64 height 34
type input "2"
type input "3225"
type input "6450.00"
type input "9675"
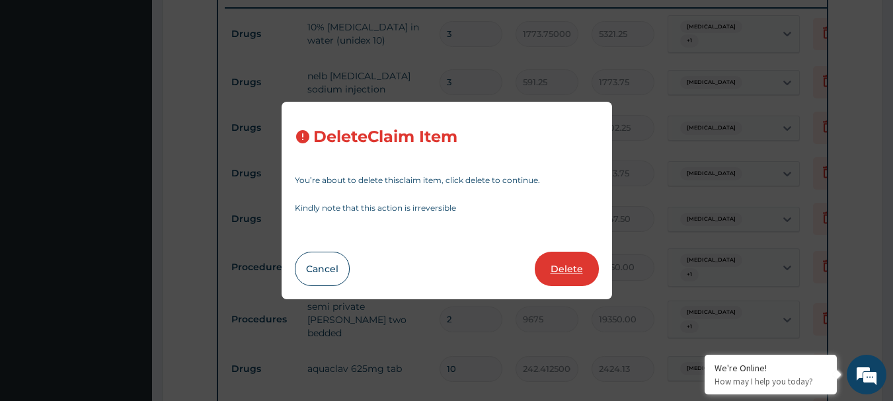
type input "19350.00"
type input "10"
type input "242.41250000000002"
type input "2424.13"
type input "14"
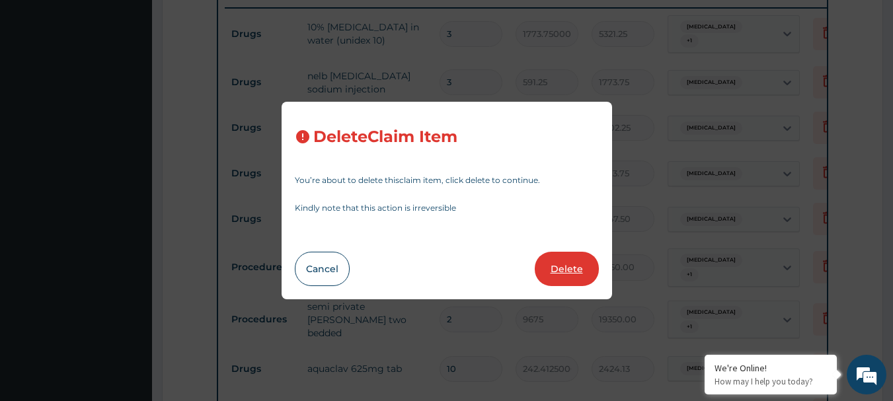
type input "100.51250000000002"
type input "1407.18"
type input "9"
type input "41.387499999999996"
type input "372.49"
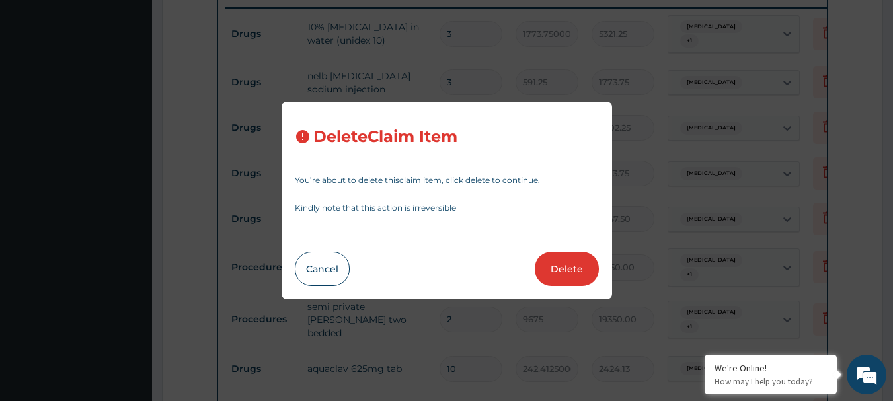
type input "1"
type input "591.25"
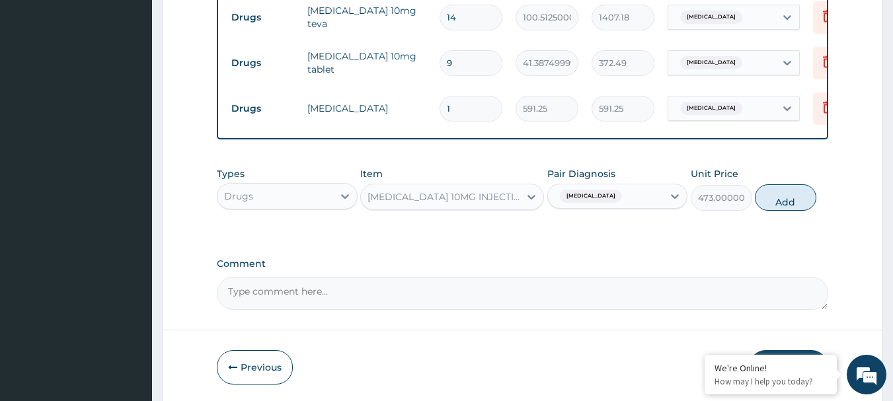
scroll to position [873, 0]
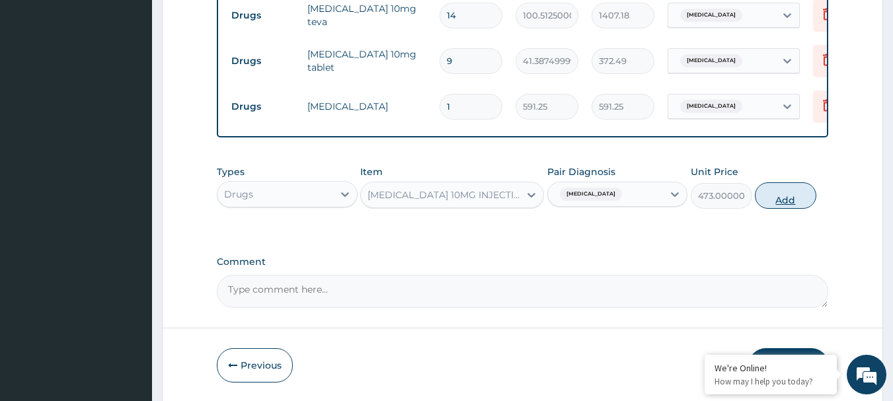
click at [784, 186] on button "Add" at bounding box center [785, 195] width 61 height 26
type input "0"
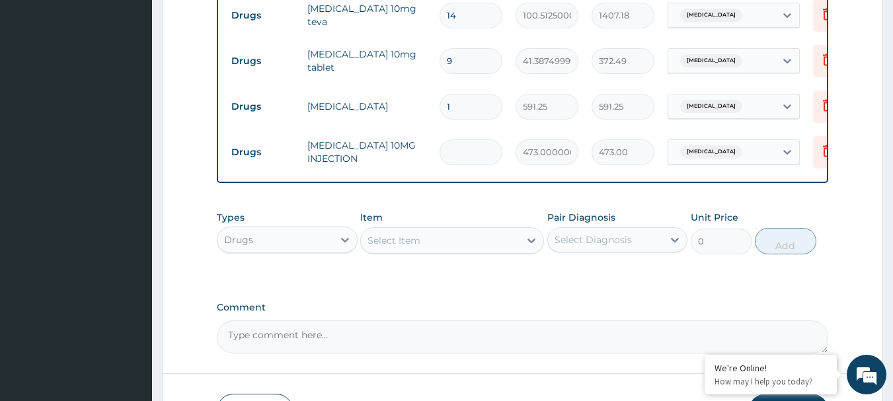
type input "0.00"
type input "3"
type input "1419.00"
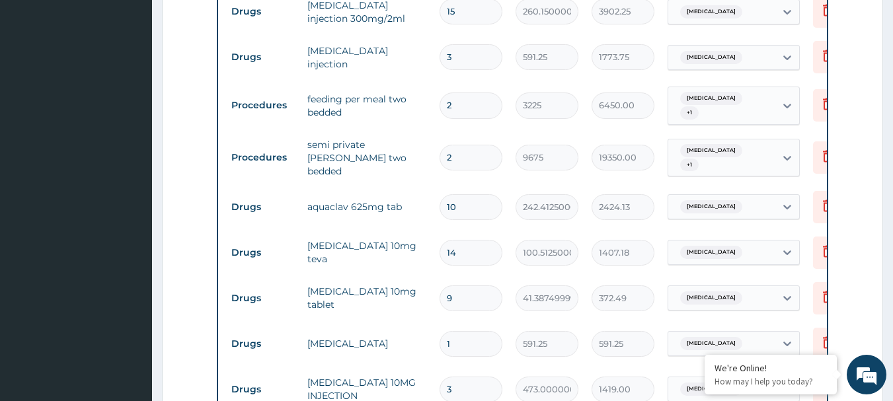
scroll to position [630, 0]
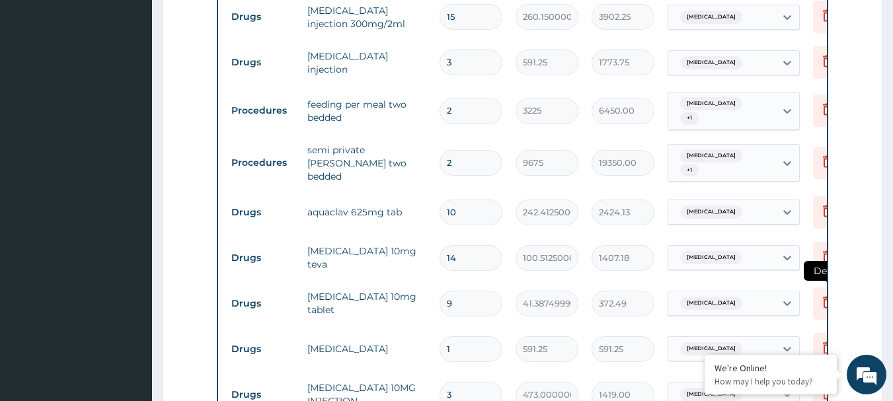
type input "3"
click at [823, 294] on icon at bounding box center [828, 302] width 16 height 16
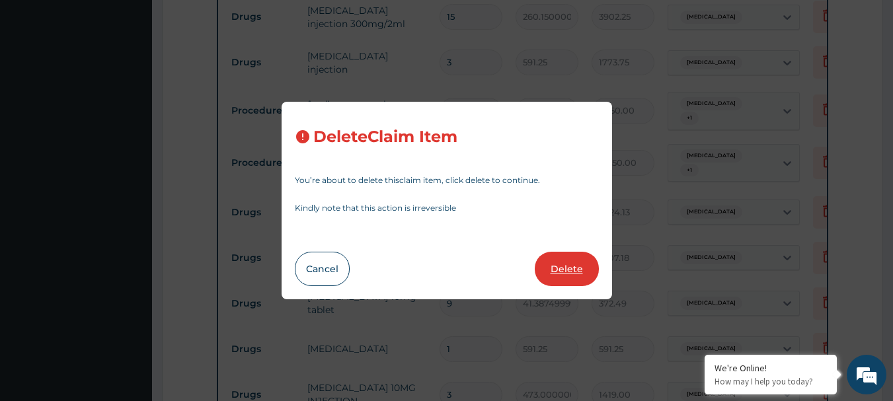
click at [579, 274] on button "Delete" at bounding box center [567, 269] width 64 height 34
type input "1"
type input "591.25"
type input "3"
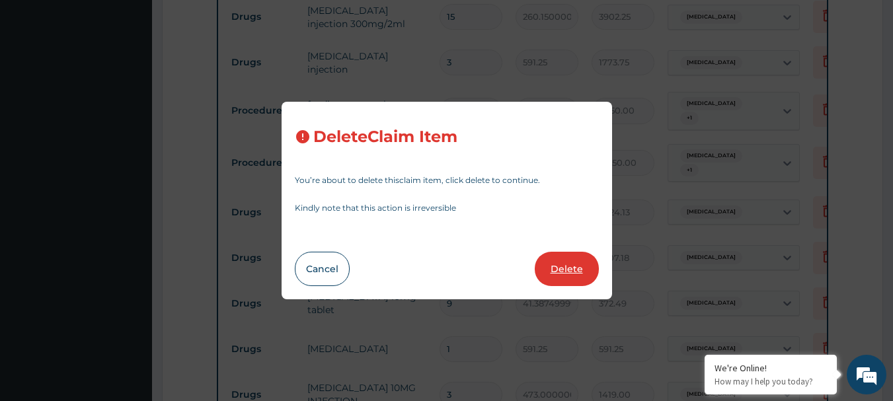
type input "473.00000000000006"
type input "1419.00"
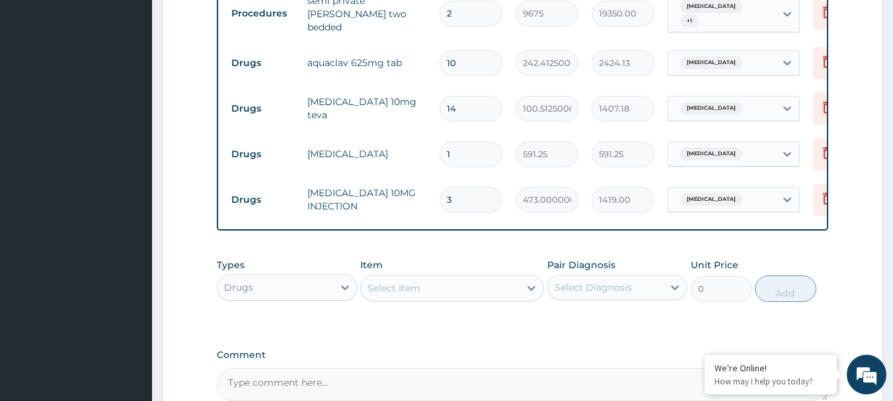
scroll to position [782, 0]
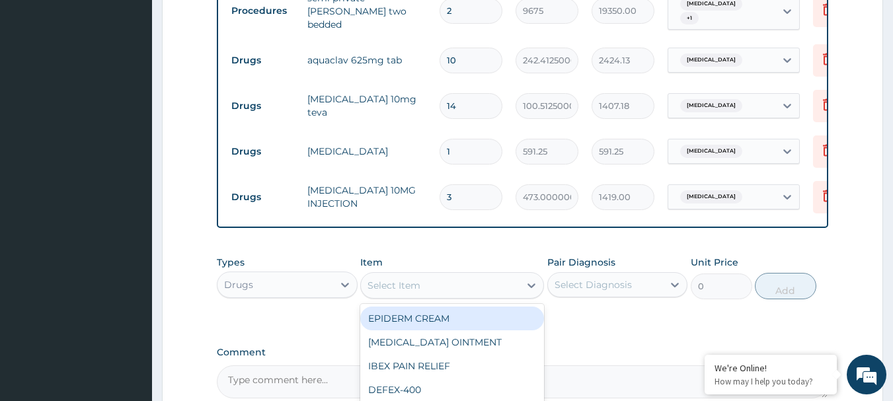
click at [504, 282] on div "Select Item" at bounding box center [440, 285] width 159 height 21
type input "LONART"
click at [450, 307] on div "LONART DS" at bounding box center [452, 319] width 184 height 24
type input "473.00000000000006"
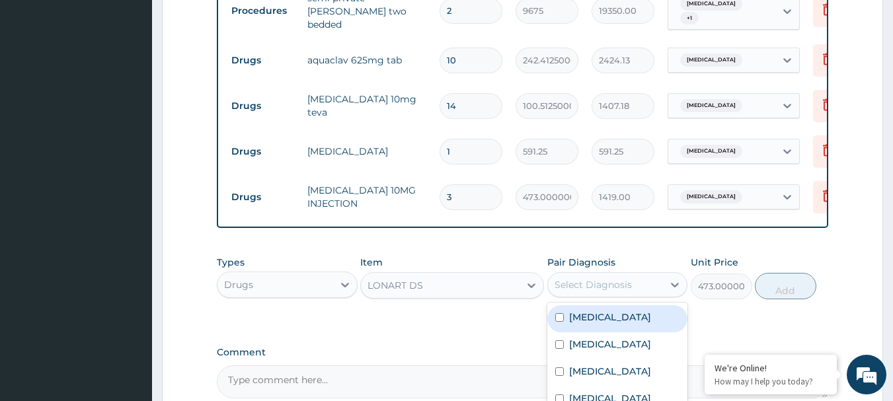
click at [582, 283] on div "Select Diagnosis" at bounding box center [606, 284] width 116 height 21
click at [579, 311] on label "[MEDICAL_DATA]" at bounding box center [610, 317] width 82 height 13
checkbox input "true"
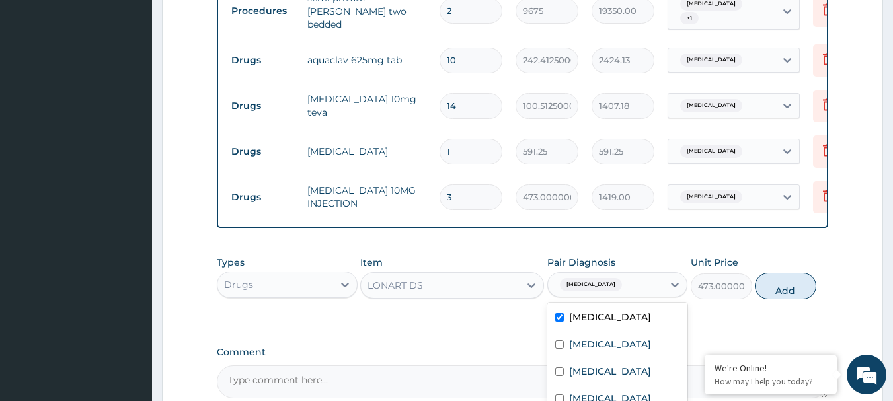
click at [776, 284] on button "Add" at bounding box center [785, 286] width 61 height 26
type input "0"
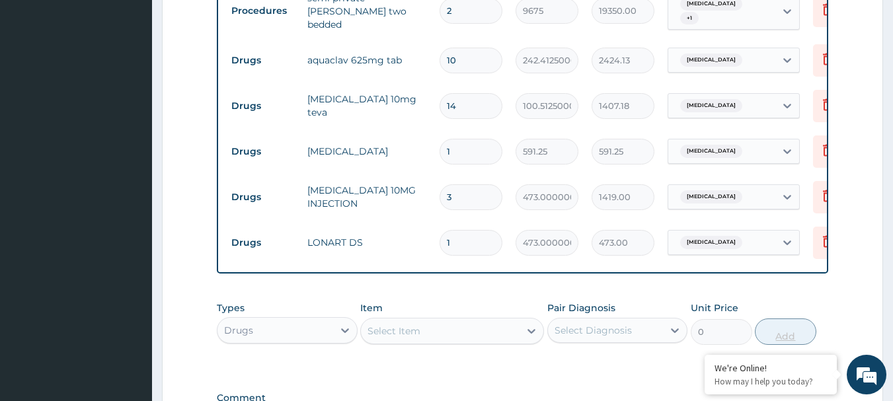
type input "0.00"
type input "6"
type input "2838.00"
type input "6"
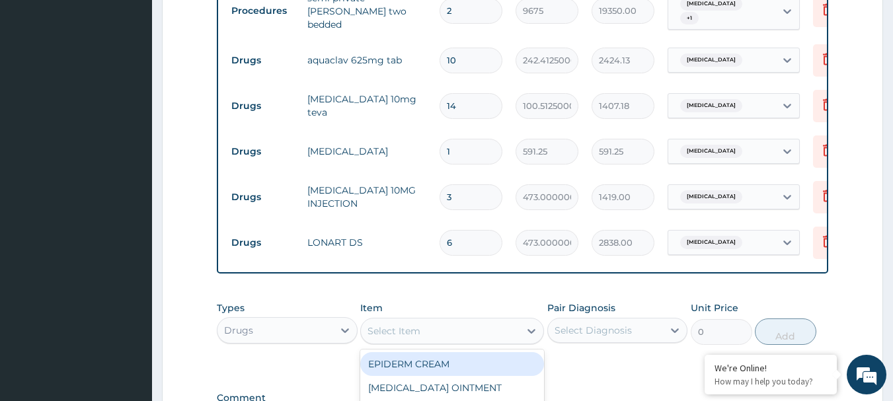
click at [446, 321] on div "Select Item" at bounding box center [440, 331] width 159 height 21
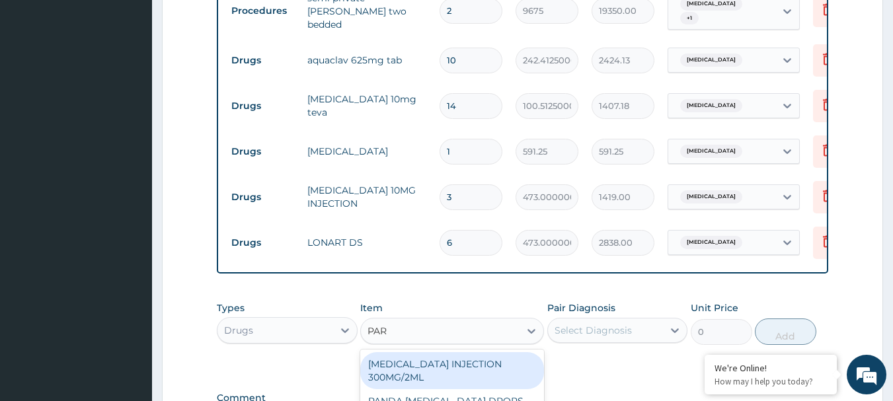
type input "PARA"
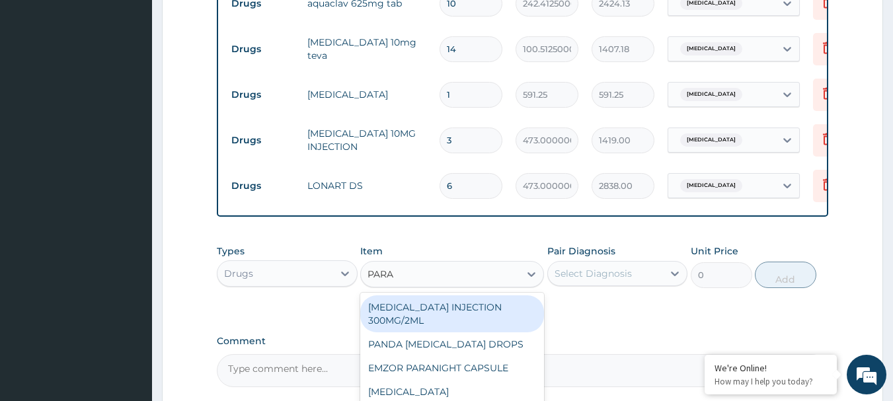
scroll to position [955, 0]
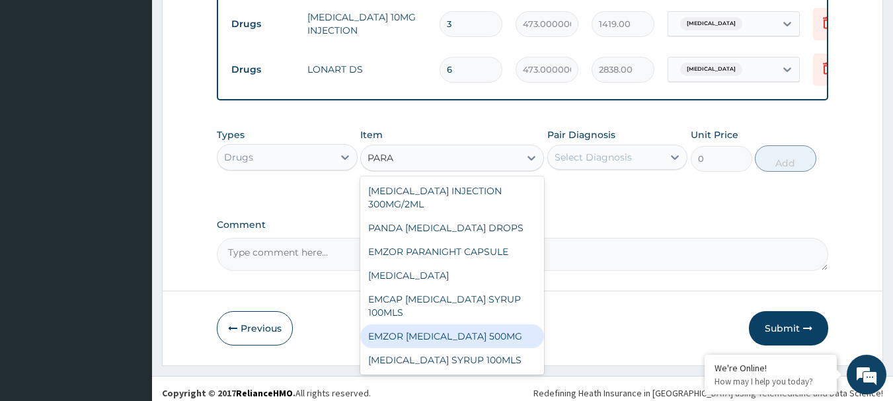
click at [485, 329] on div "EMZOR PARACETAMOL 500MG" at bounding box center [452, 337] width 184 height 24
type input "23.65"
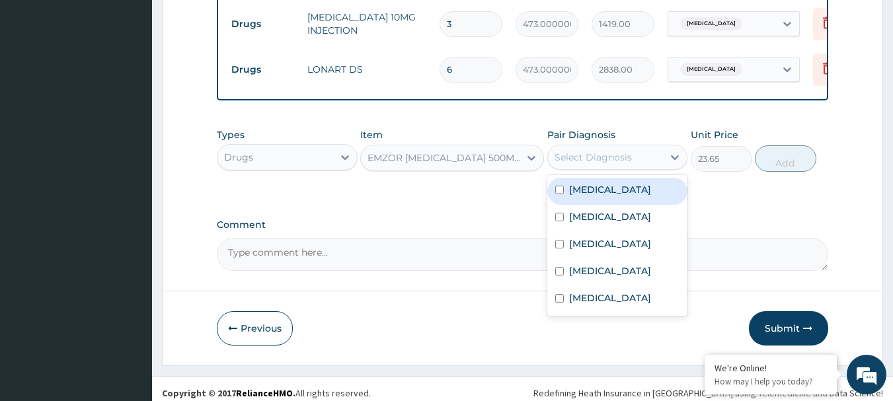
click at [606, 151] on div "Select Diagnosis" at bounding box center [593, 157] width 77 height 13
click at [557, 186] on input "checkbox" at bounding box center [559, 190] width 9 height 9
checkbox input "true"
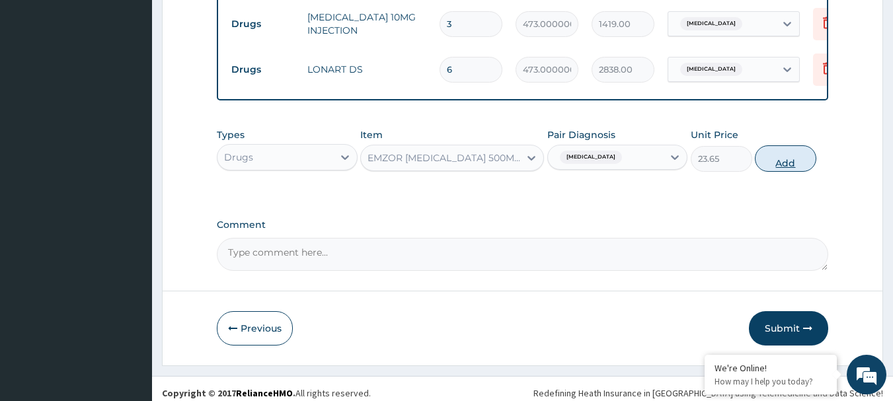
click at [780, 154] on button "Add" at bounding box center [785, 158] width 61 height 26
type input "0"
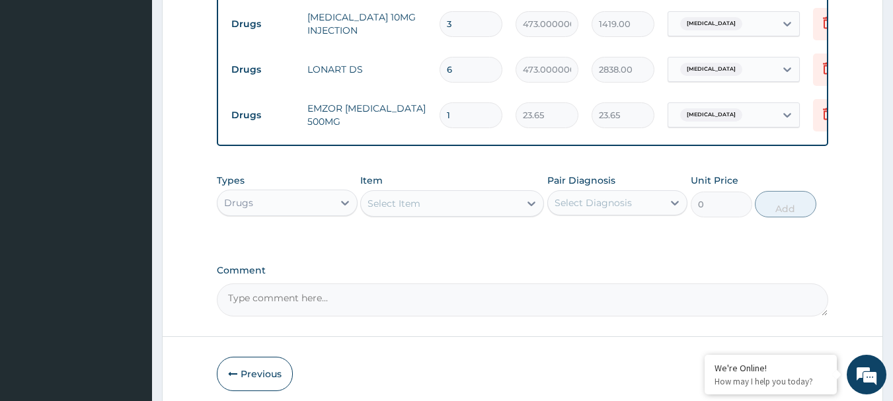
type input "0.00"
type input "1"
type input "23.65"
type input "18"
type input "425.70"
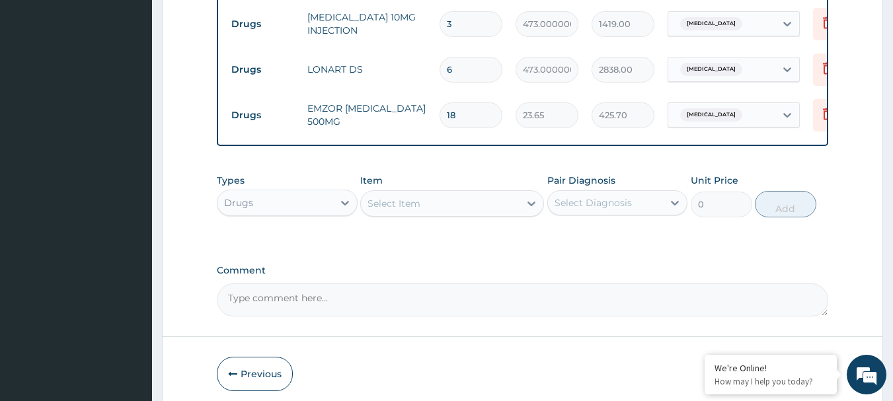
type input "18"
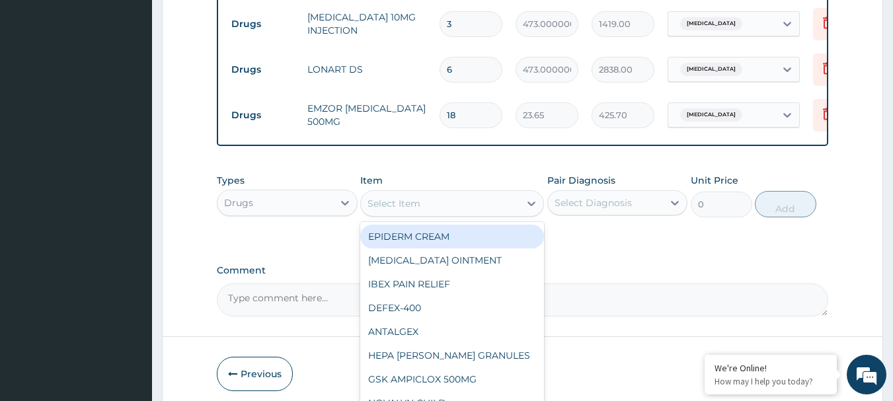
click at [420, 197] on div "Select Item" at bounding box center [394, 203] width 53 height 13
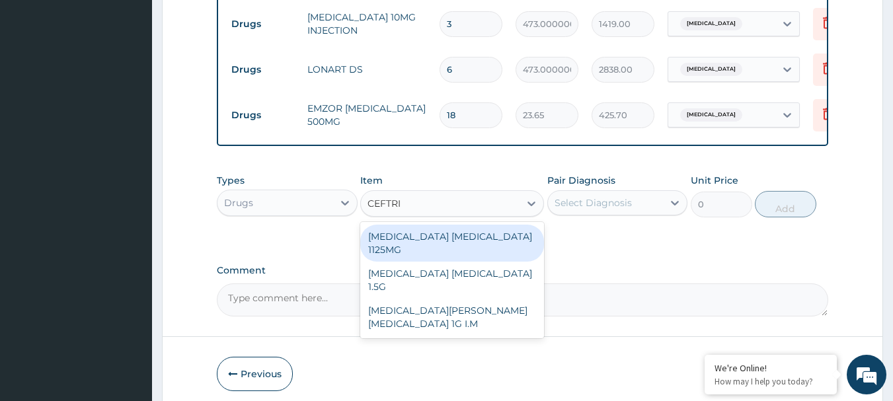
type input "CEFTRIA"
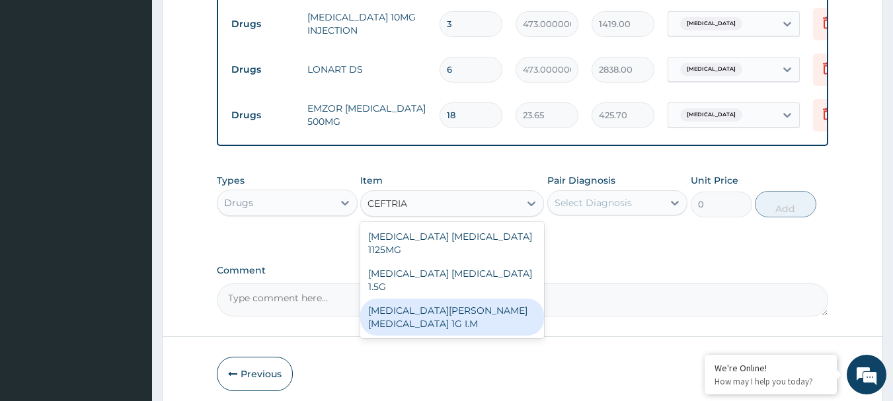
click at [453, 299] on div "ROCEPHIN CEFTRIAXONE 1G I.M" at bounding box center [452, 317] width 184 height 37
type input "8277.5"
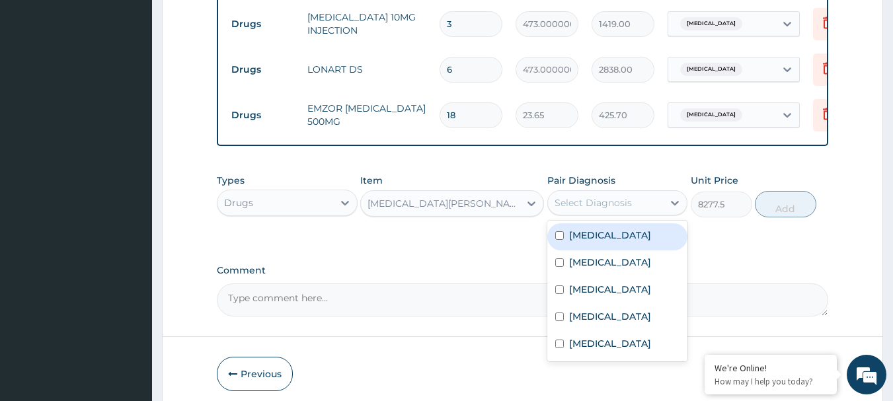
click at [590, 196] on div "Select Diagnosis" at bounding box center [593, 202] width 77 height 13
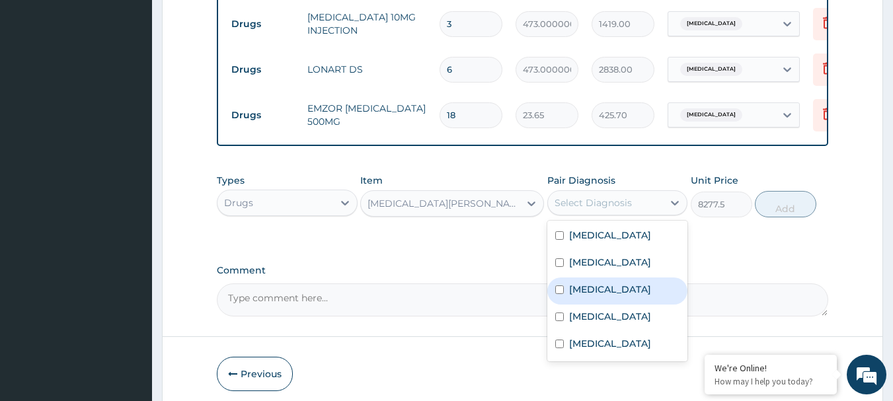
click at [559, 286] on input "checkbox" at bounding box center [559, 290] width 9 height 9
checkbox input "true"
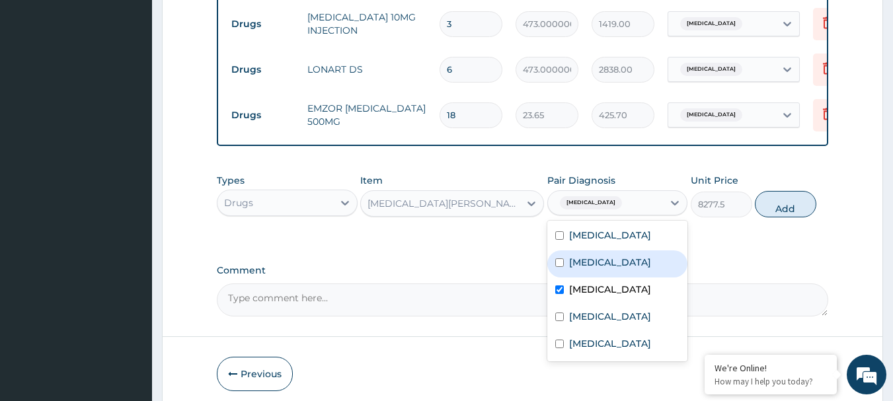
click at [561, 259] on input "checkbox" at bounding box center [559, 263] width 9 height 9
checkbox input "true"
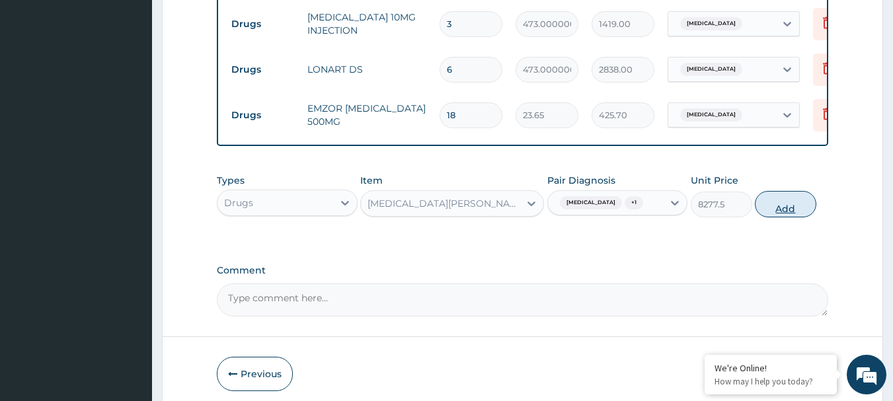
click at [784, 199] on button "Add" at bounding box center [785, 204] width 61 height 26
type input "0"
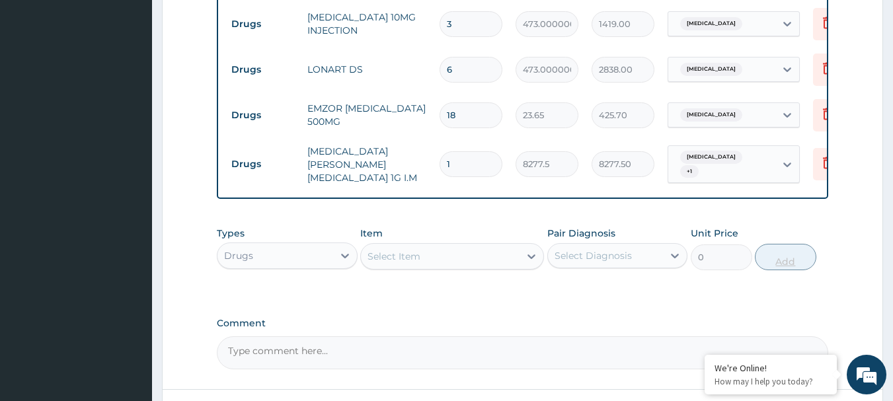
type input "0.00"
type input "4"
type input "33110.00"
type input "0.00"
type input "3"
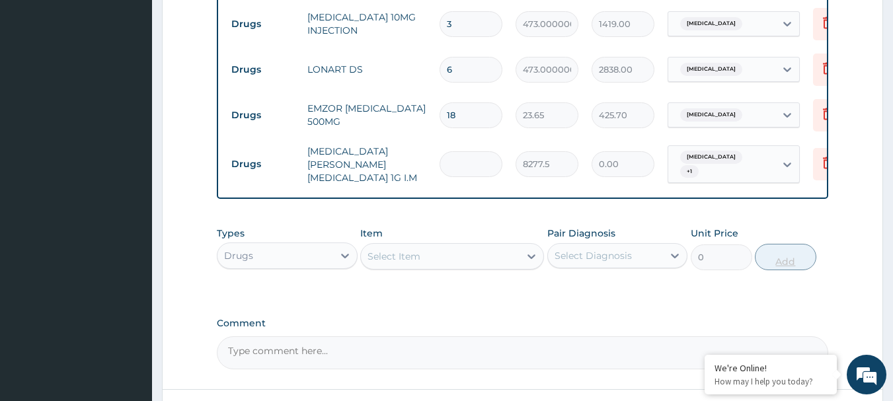
type input "24832.50"
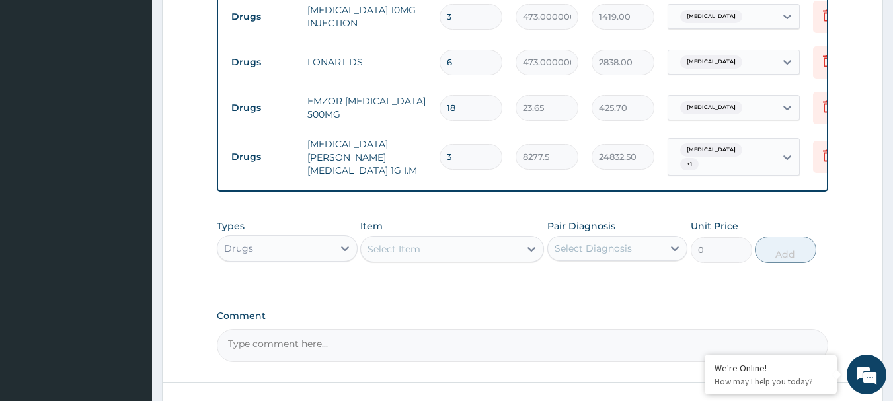
scroll to position [973, 0]
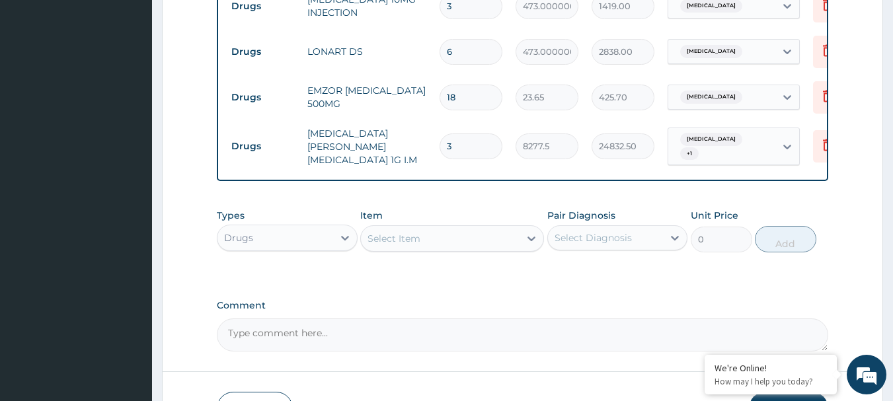
type input "3"
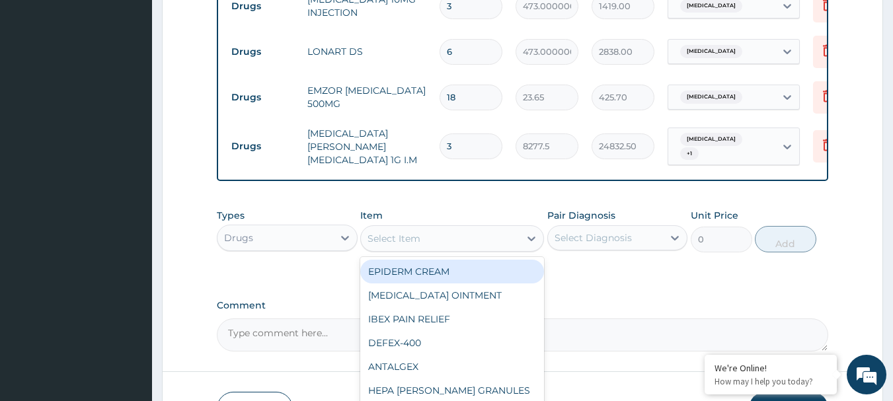
click at [450, 228] on div "Select Item" at bounding box center [440, 238] width 159 height 21
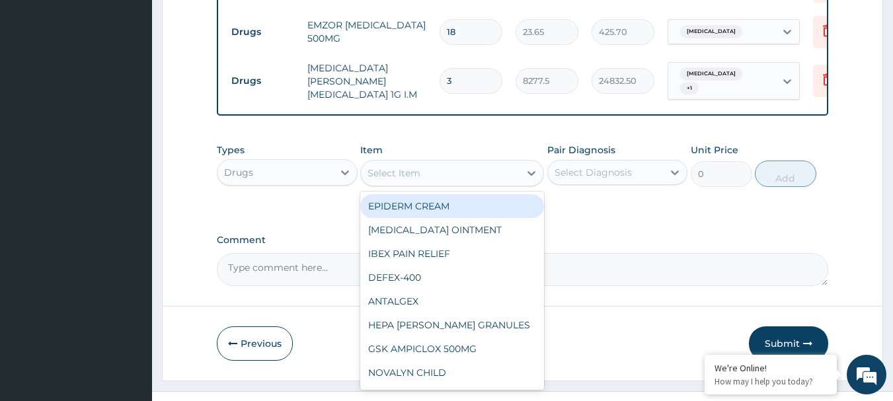
scroll to position [1047, 0]
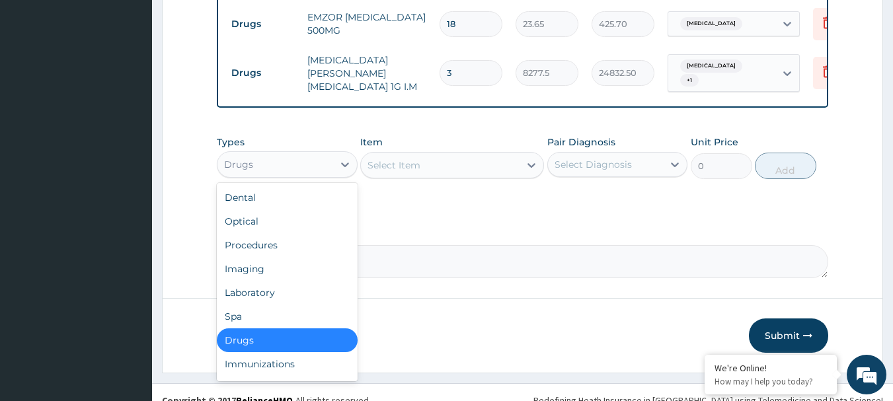
click at [255, 156] on div "Drugs" at bounding box center [276, 164] width 116 height 21
click at [253, 233] on div "Procedures" at bounding box center [287, 245] width 141 height 24
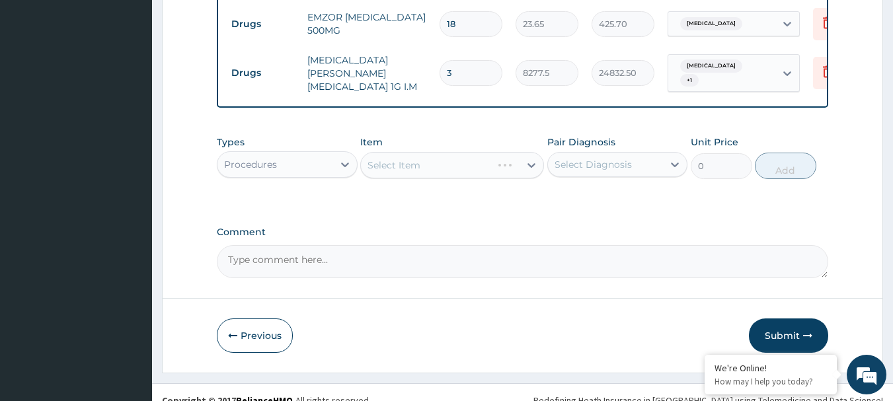
click at [406, 152] on div "Select Item" at bounding box center [452, 165] width 184 height 26
click at [406, 159] on div "Select Item" at bounding box center [394, 165] width 53 height 13
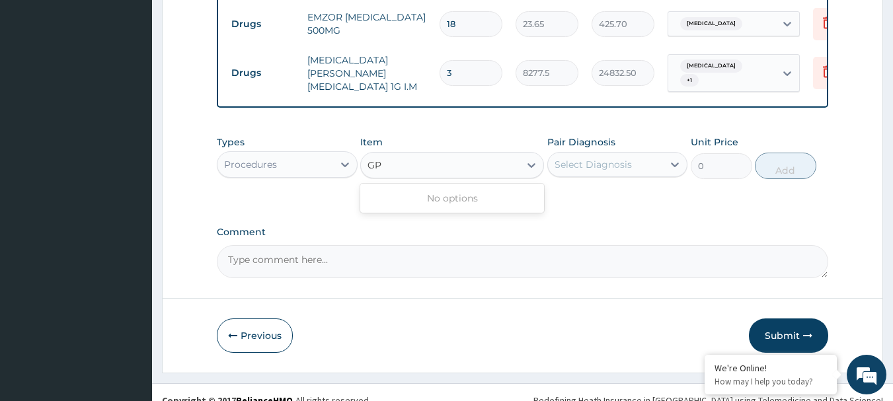
type input "G"
type input "PRACT"
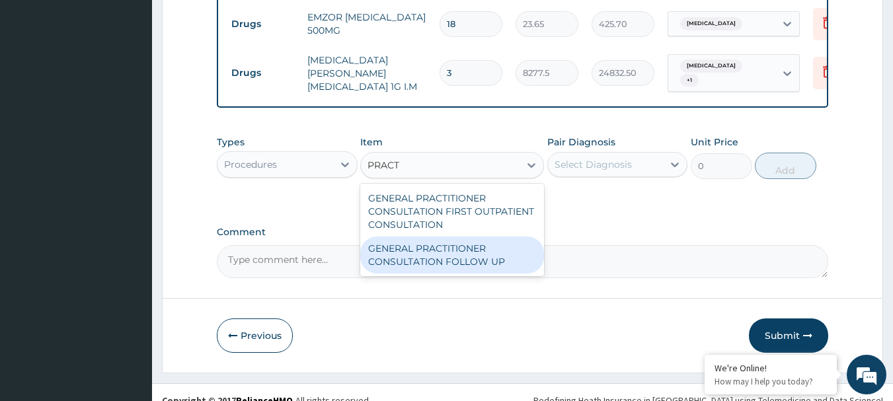
click at [459, 249] on div "GENERAL PRACTITIONER CONSULTATION FOLLOW UP" at bounding box center [452, 255] width 184 height 37
type input "2365"
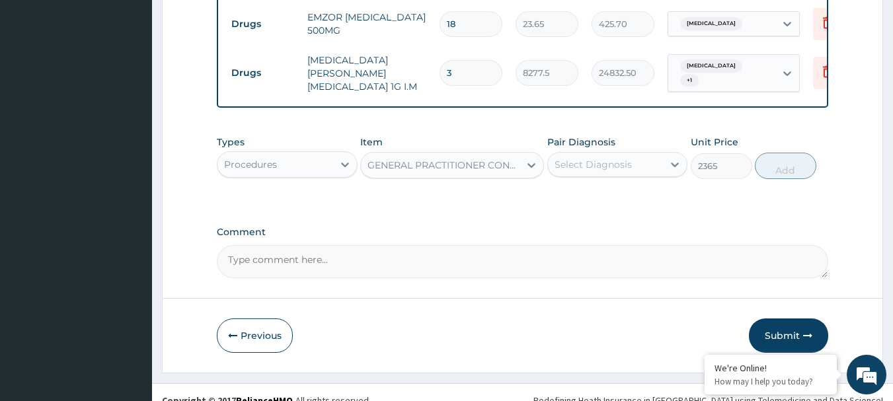
click at [589, 158] on div "Select Diagnosis" at bounding box center [593, 164] width 77 height 13
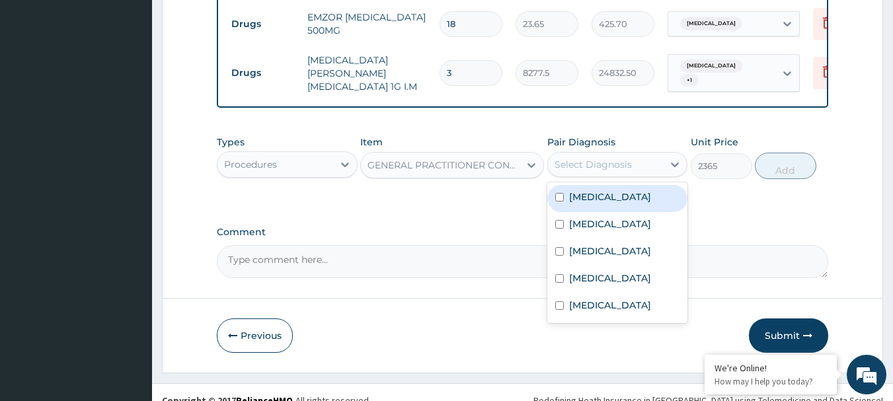
drag, startPoint x: 577, startPoint y: 177, endPoint x: 560, endPoint y: 178, distance: 16.5
click at [560, 185] on div "[MEDICAL_DATA]" at bounding box center [617, 198] width 141 height 27
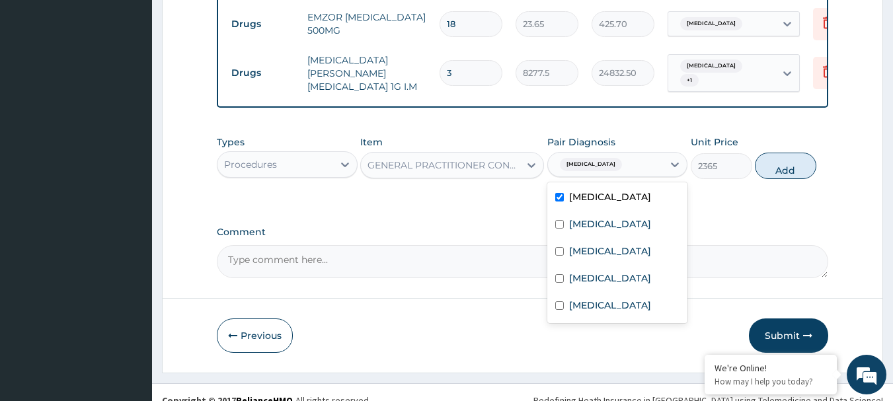
click at [560, 193] on input "checkbox" at bounding box center [559, 197] width 9 height 9
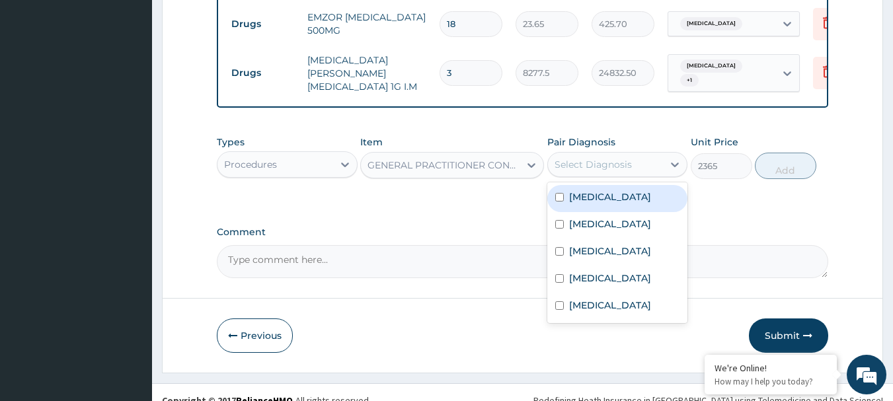
click at [560, 193] on input "checkbox" at bounding box center [559, 197] width 9 height 9
checkbox input "true"
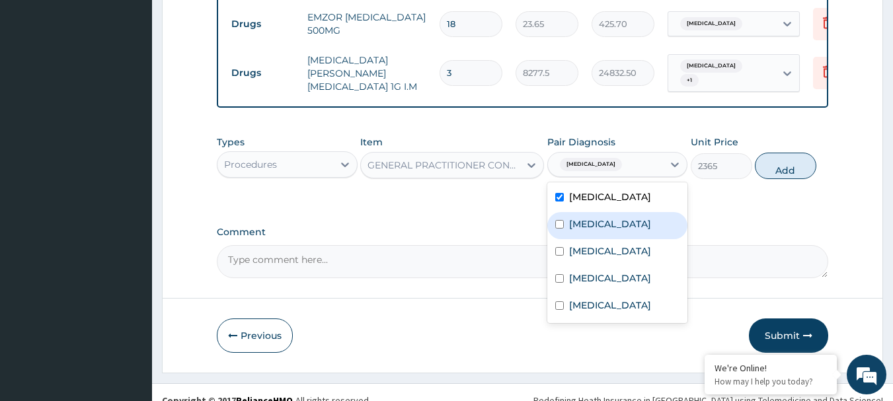
click at [557, 220] on input "checkbox" at bounding box center [559, 224] width 9 height 9
checkbox input "true"
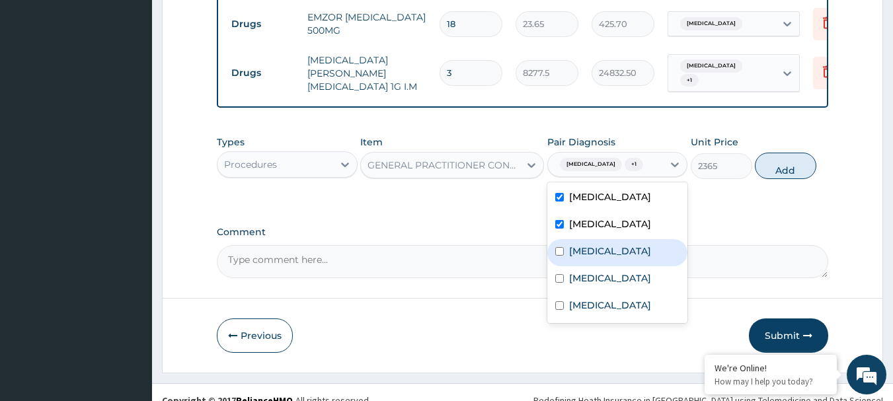
click at [557, 247] on input "checkbox" at bounding box center [559, 251] width 9 height 9
checkbox input "true"
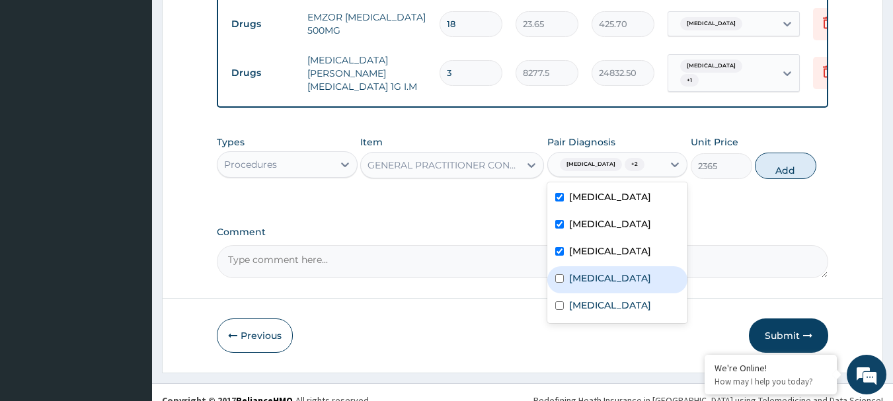
click at [558, 274] on input "checkbox" at bounding box center [559, 278] width 9 height 9
checkbox input "true"
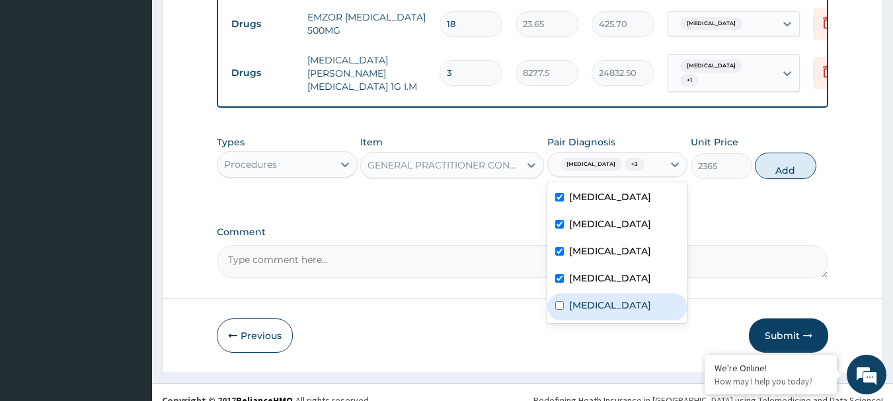
click at [560, 302] on input "checkbox" at bounding box center [559, 306] width 9 height 9
checkbox input "true"
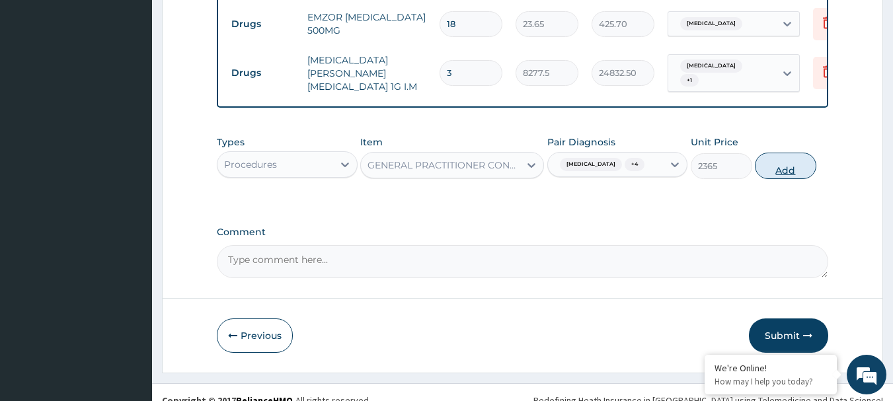
click at [781, 153] on button "Add" at bounding box center [785, 166] width 61 height 26
type input "0"
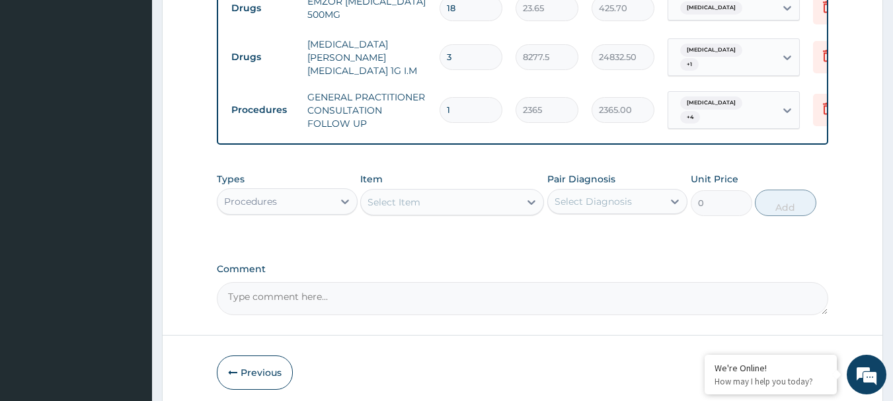
scroll to position [1092, 0]
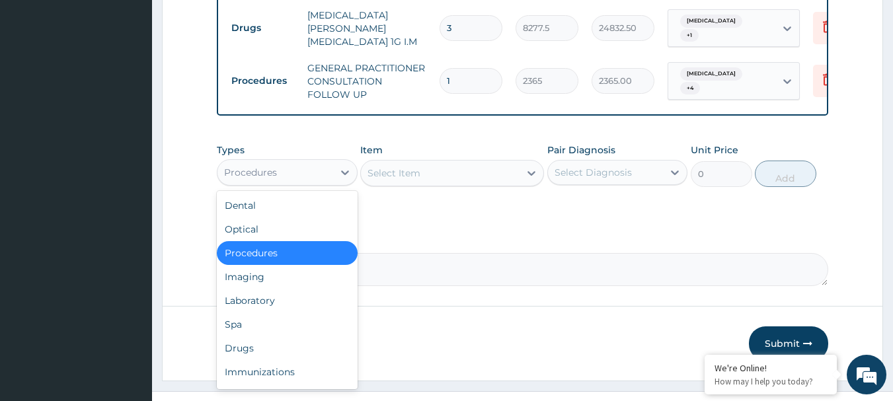
click at [274, 166] on div "Procedures" at bounding box center [250, 172] width 53 height 13
click at [249, 289] on div "Laboratory" at bounding box center [287, 301] width 141 height 24
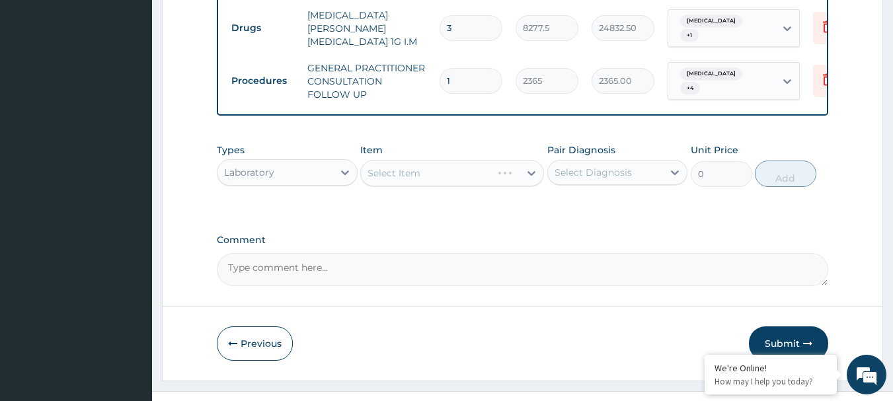
click at [393, 161] on div "Select Item" at bounding box center [452, 173] width 184 height 26
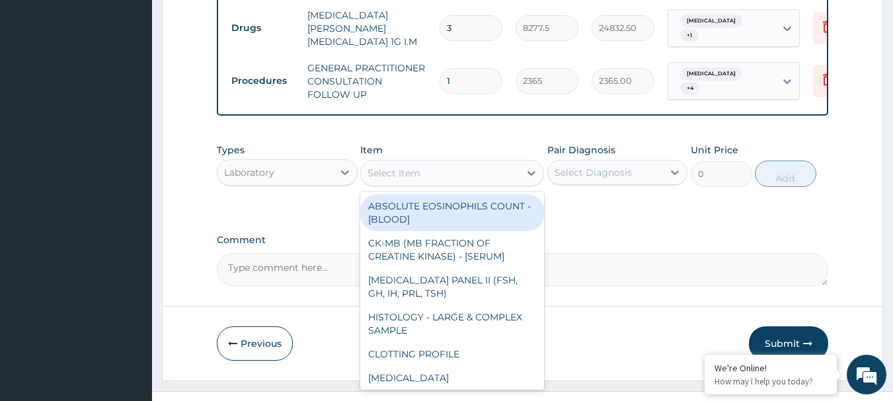
click at [393, 167] on div "Select Item" at bounding box center [394, 173] width 53 height 13
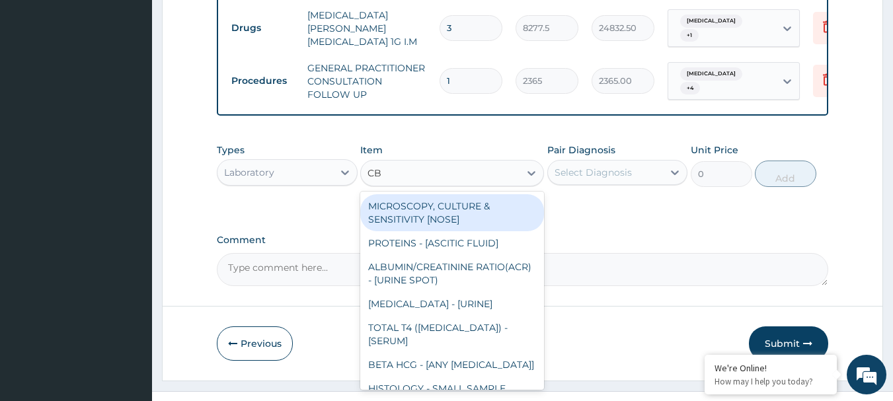
type input "CBC"
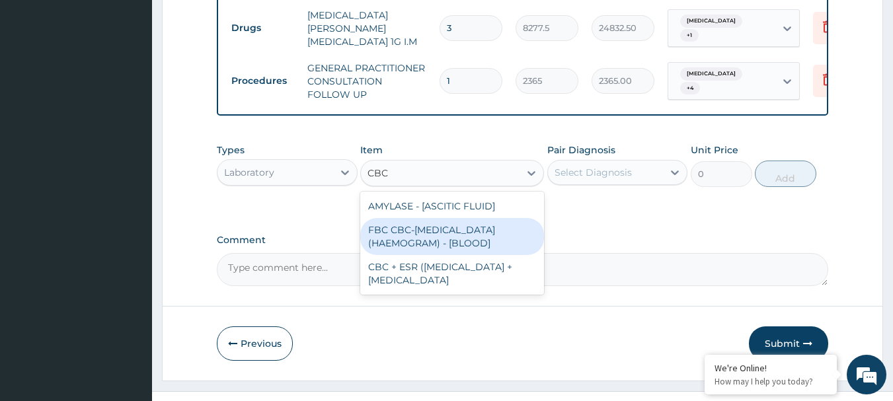
click at [391, 225] on div "FBC CBC-COMPLETE BLOOD COUNT (HAEMOGRAM) - [BLOOD]" at bounding box center [452, 236] width 184 height 37
type input "4300"
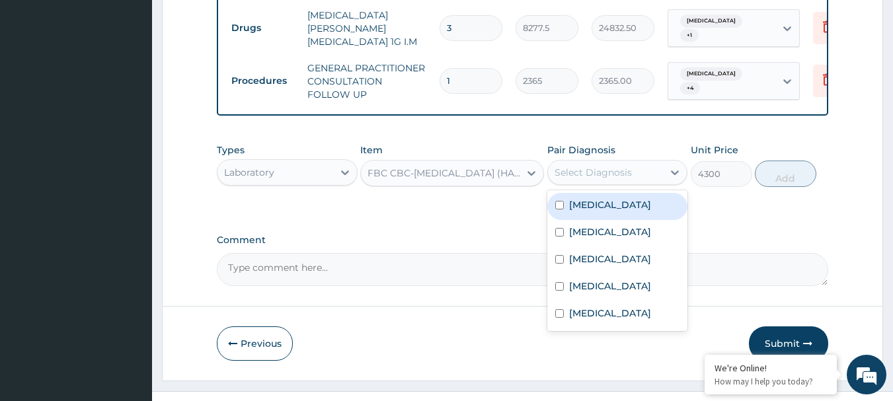
click at [620, 166] on div "Select Diagnosis" at bounding box center [593, 172] width 77 height 13
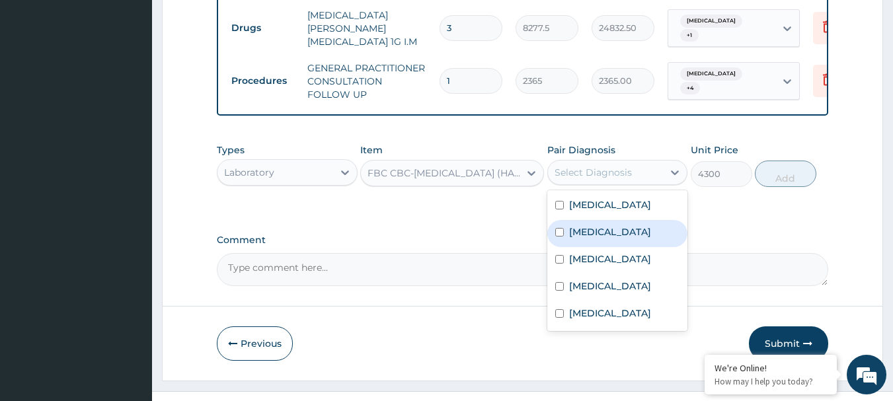
click at [605, 220] on div "Sepsis" at bounding box center [617, 233] width 141 height 27
checkbox input "true"
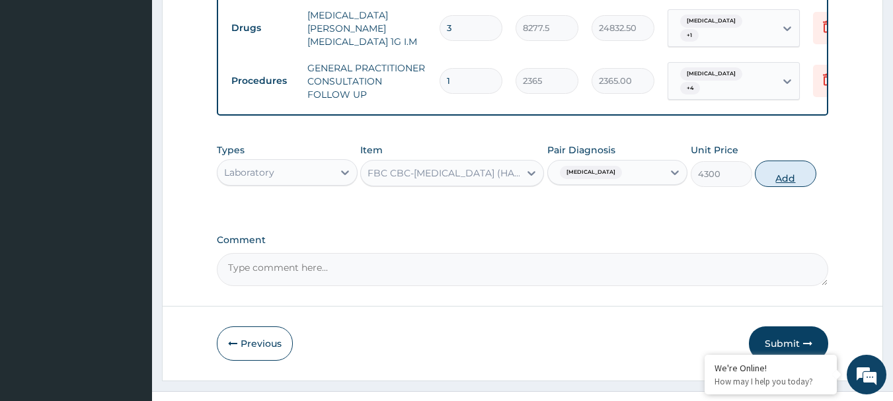
click at [781, 161] on button "Add" at bounding box center [785, 174] width 61 height 26
type input "0"
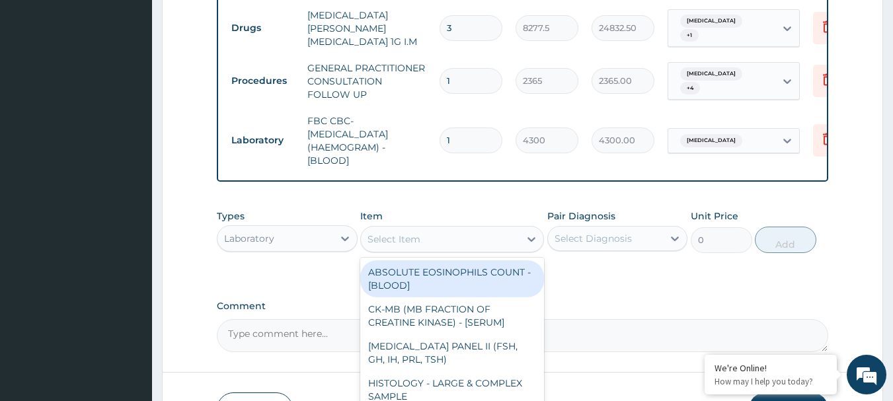
click at [425, 229] on div "Select Item" at bounding box center [440, 239] width 159 height 21
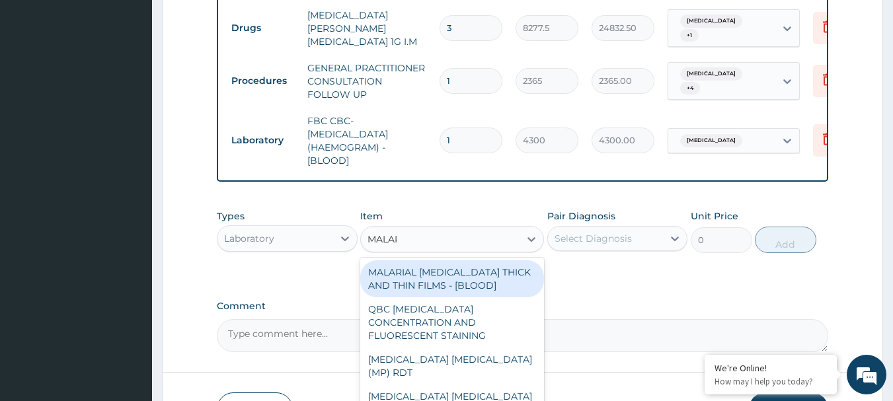
type input "MALARI"
click at [454, 265] on div "MALARIAL PARASITE THICK AND THIN FILMS - [BLOOD]" at bounding box center [452, 279] width 184 height 37
type input "1612.5"
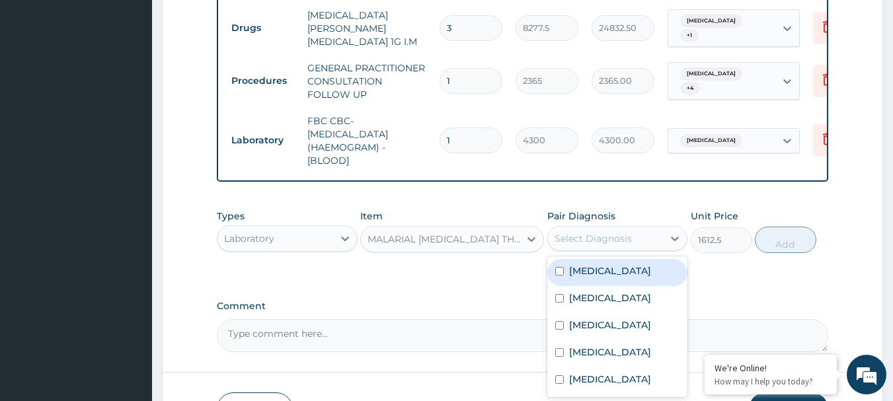
click at [586, 232] on div "Select Diagnosis" at bounding box center [593, 238] width 77 height 13
click at [586, 264] on label "[MEDICAL_DATA]" at bounding box center [610, 270] width 82 height 13
checkbox input "true"
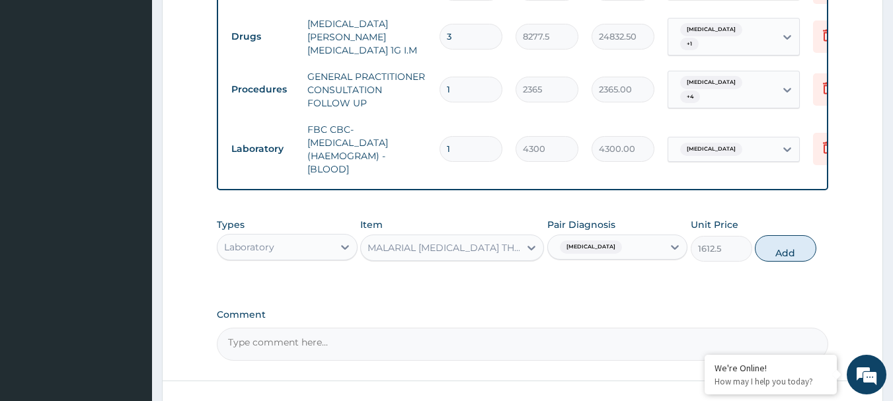
scroll to position [1166, 0]
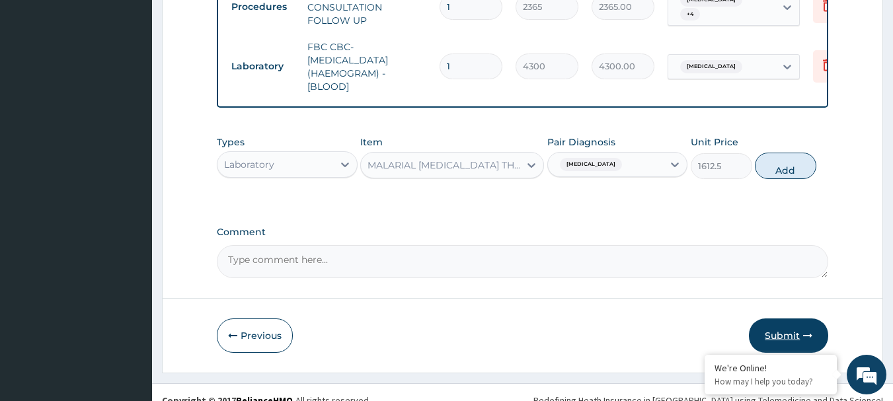
click at [781, 323] on button "Submit" at bounding box center [788, 336] width 79 height 34
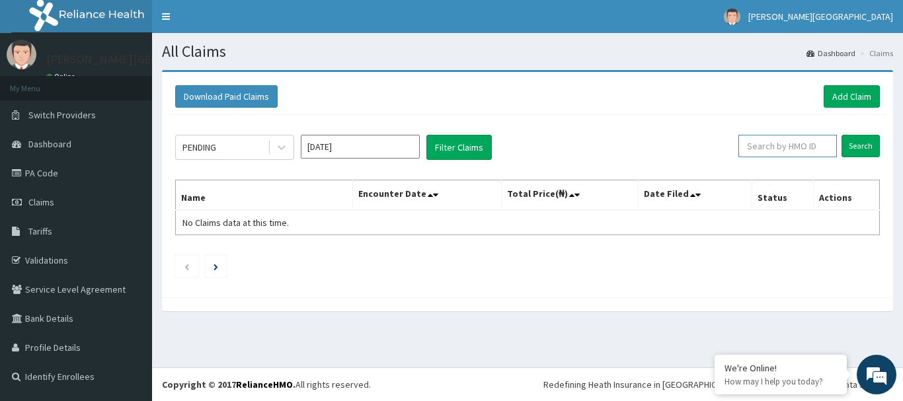
click at [788, 145] on input "text" at bounding box center [788, 146] width 99 height 22
type input "P"
type input "AOA/10001/A"
click at [856, 140] on input "Search" at bounding box center [861, 146] width 38 height 22
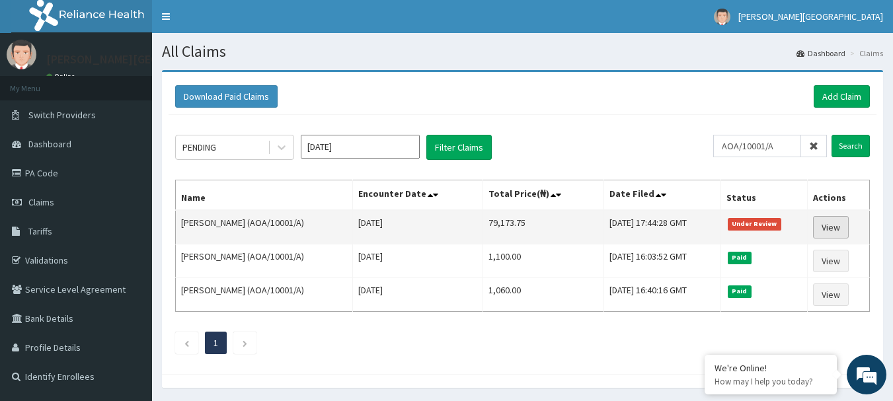
click at [836, 228] on link "View" at bounding box center [831, 227] width 36 height 22
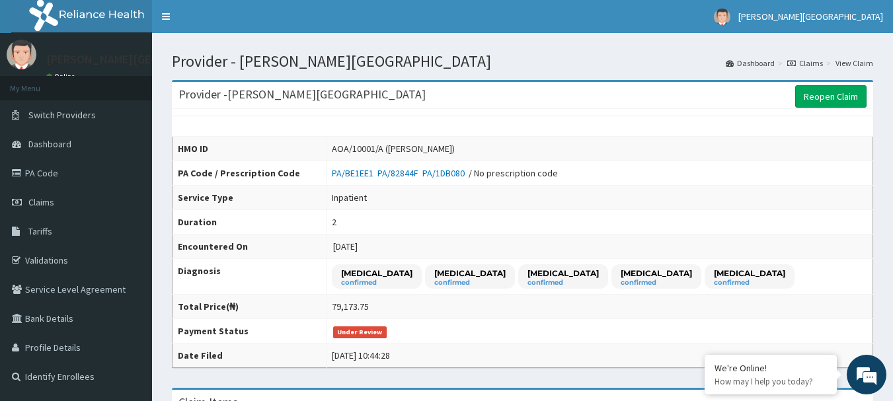
click at [850, 109] on div "Provider - [PERSON_NAME][GEOGRAPHIC_DATA] Reopen Claim" at bounding box center [523, 95] width 702 height 27
click at [840, 89] on link "Reopen Claim" at bounding box center [830, 96] width 71 height 22
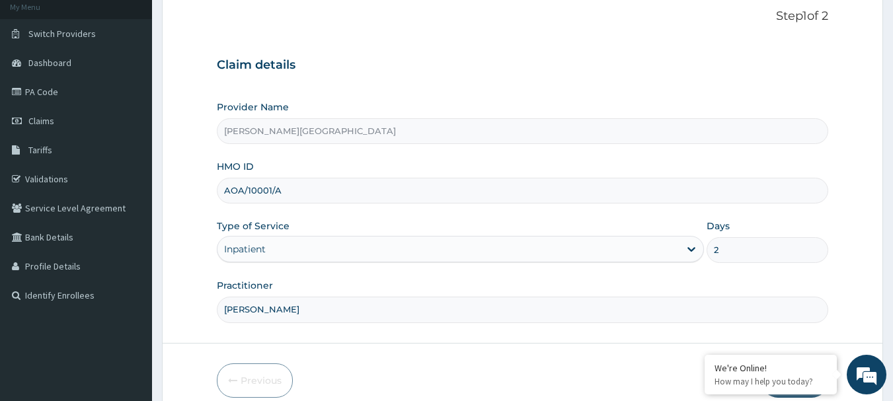
scroll to position [142, 0]
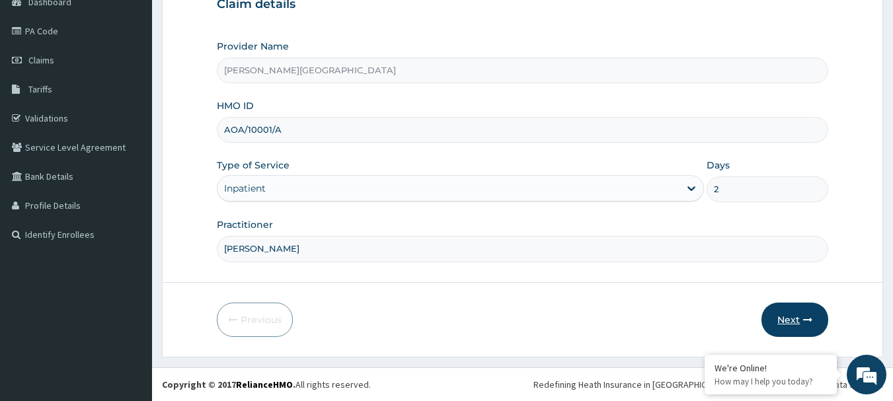
click at [796, 329] on button "Next" at bounding box center [795, 320] width 67 height 34
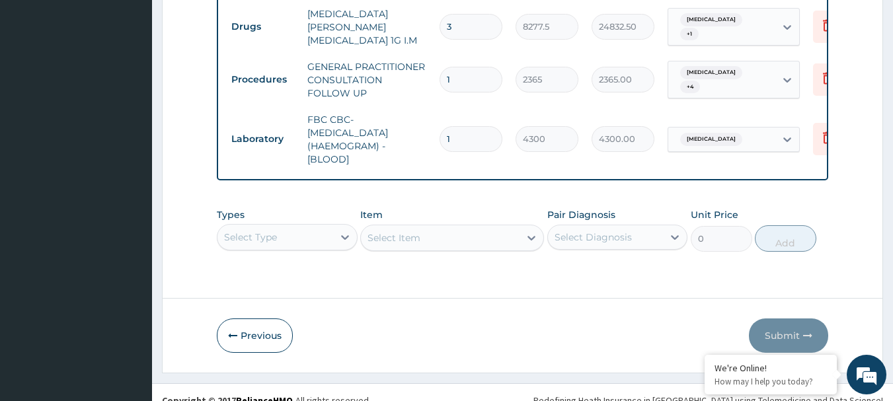
scroll to position [37, 0]
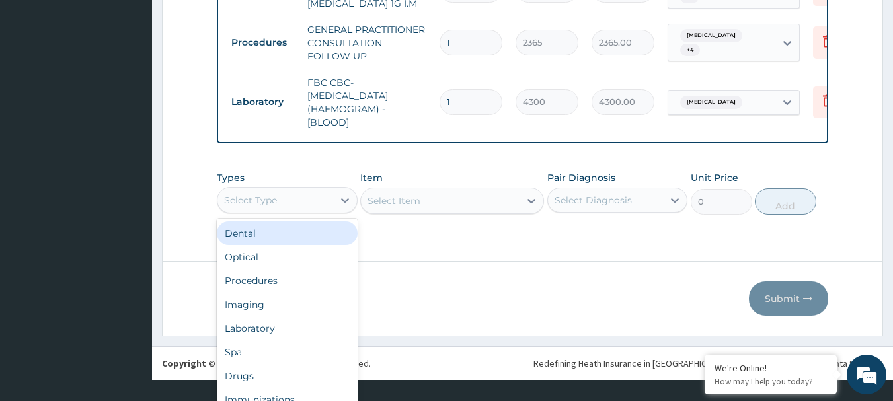
click at [262, 214] on div "option Dental focused, 1 of 10. 10 results available. Use Up and Down to choose…" at bounding box center [287, 200] width 141 height 26
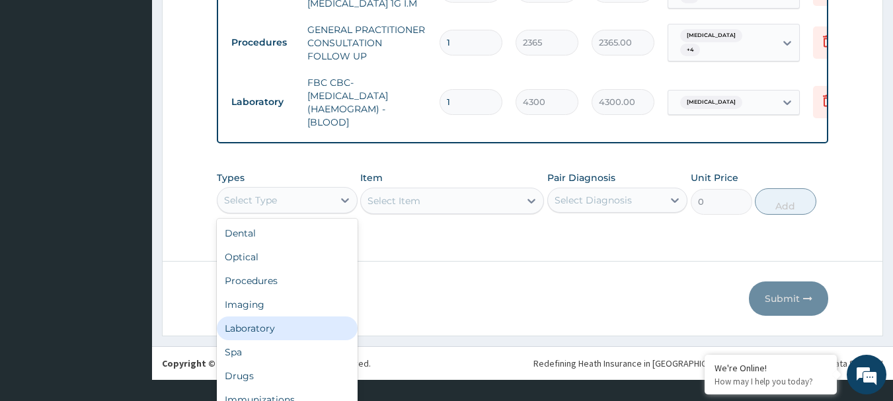
click at [262, 317] on div "Laboratory" at bounding box center [287, 329] width 141 height 24
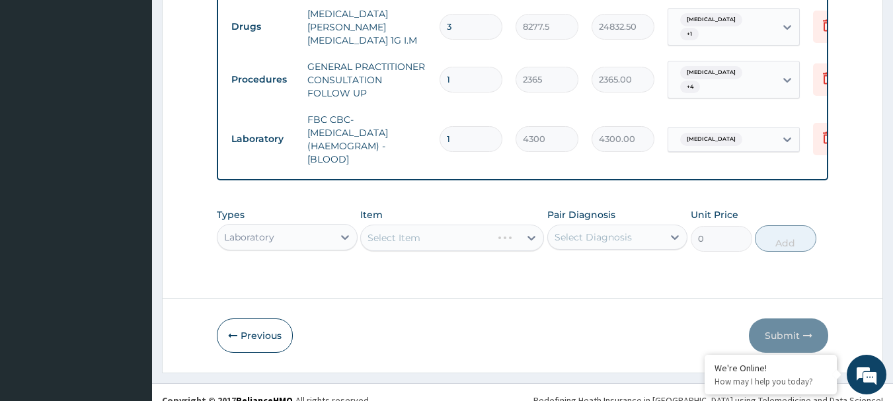
click at [391, 225] on div "Select Item" at bounding box center [452, 238] width 184 height 26
click at [409, 225] on div "Select Item" at bounding box center [452, 238] width 184 height 26
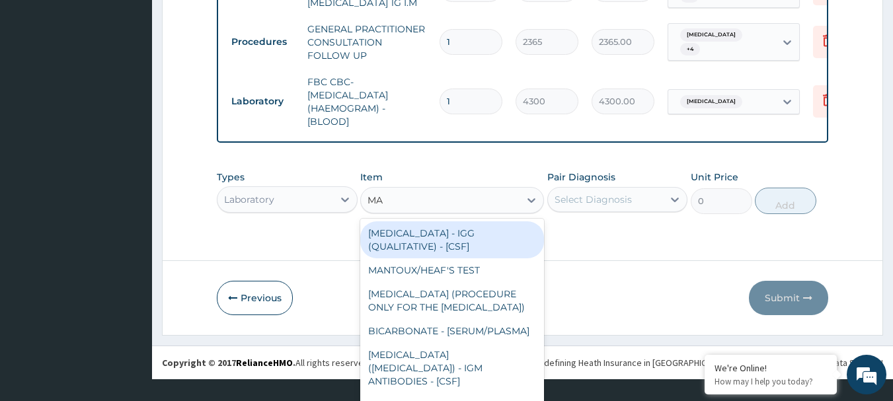
type input "MAL"
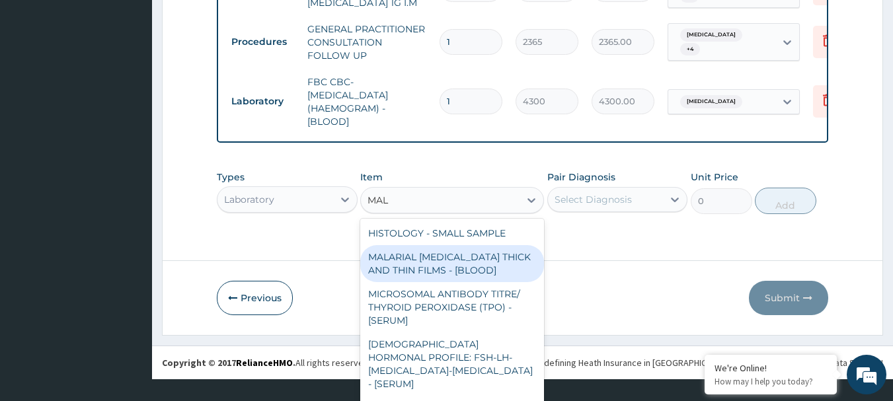
click at [419, 248] on div "MALARIAL PARASITE THICK AND THIN FILMS - [BLOOD]" at bounding box center [452, 263] width 184 height 37
type input "1612.5"
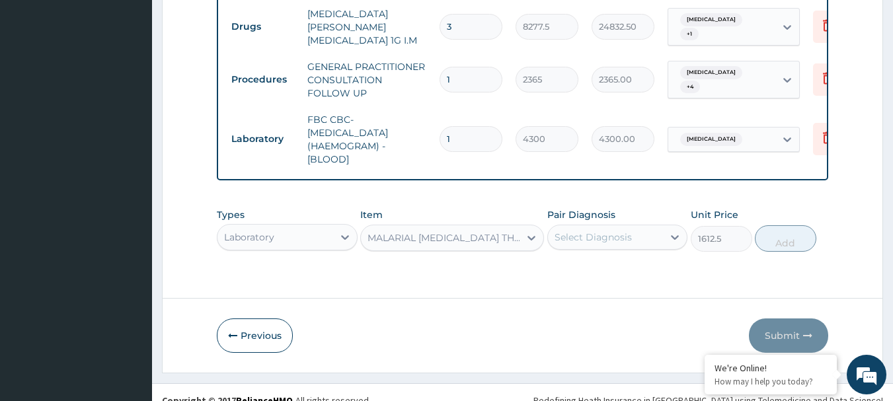
scroll to position [0, 0]
click at [584, 231] on div "Select Diagnosis" at bounding box center [593, 237] width 77 height 13
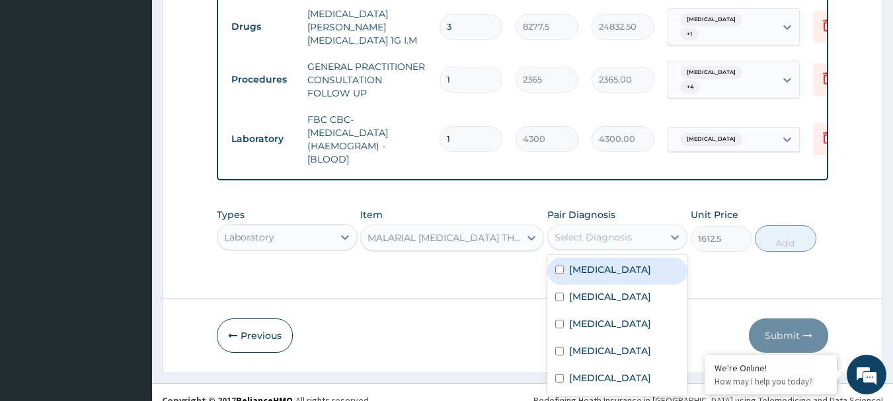
click at [557, 266] on input "checkbox" at bounding box center [559, 270] width 9 height 9
checkbox input "true"
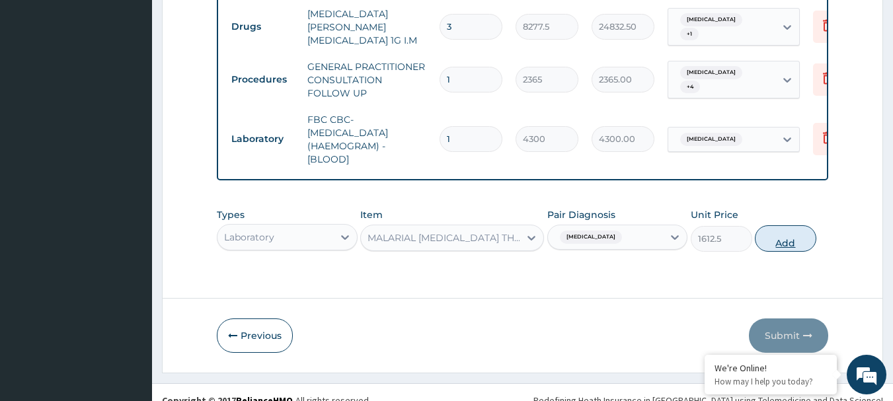
click at [778, 225] on button "Add" at bounding box center [785, 238] width 61 height 26
type input "0"
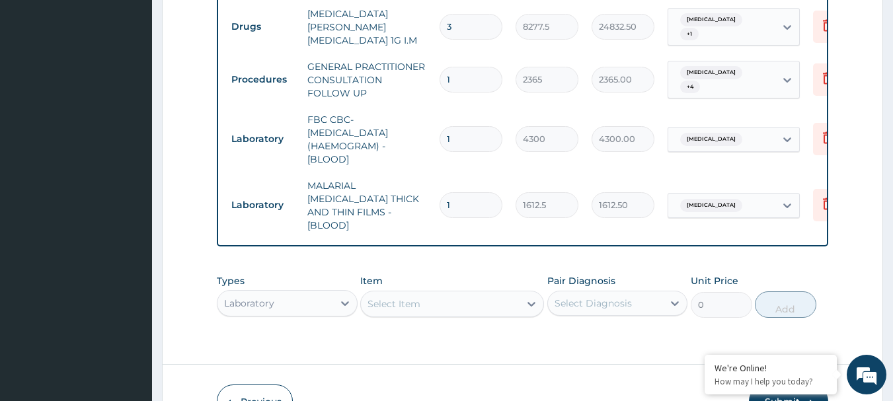
scroll to position [1146, 0]
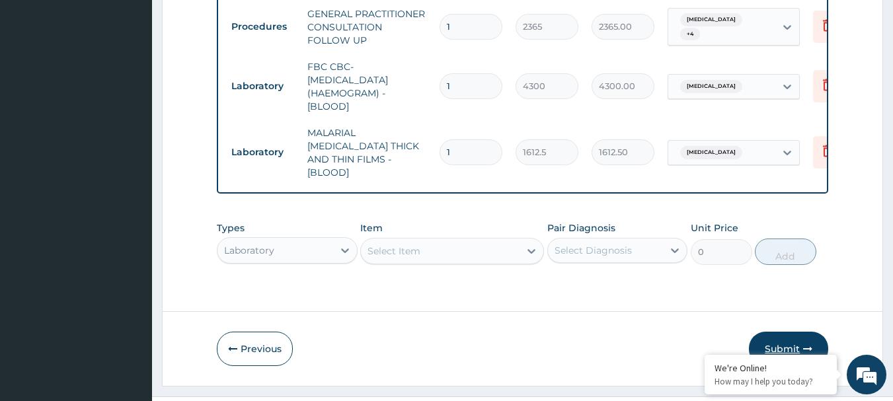
click at [783, 332] on button "Submit" at bounding box center [788, 349] width 79 height 34
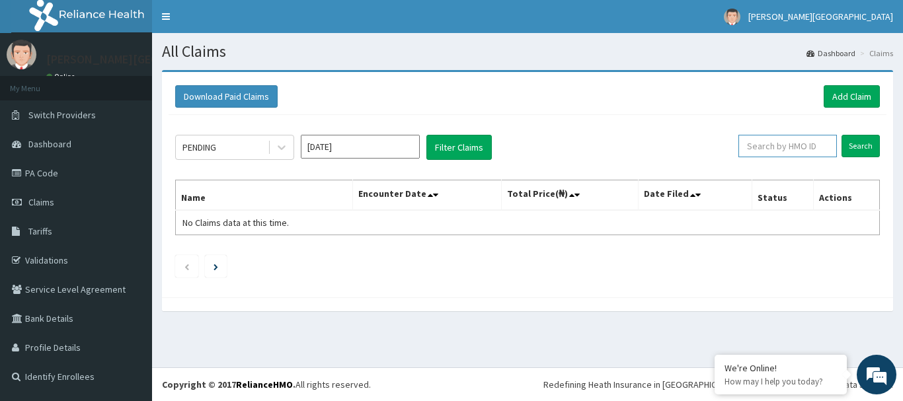
click at [803, 148] on input "text" at bounding box center [788, 146] width 99 height 22
type input "AOA/10001/A"
click at [854, 142] on input "Search" at bounding box center [861, 146] width 38 height 22
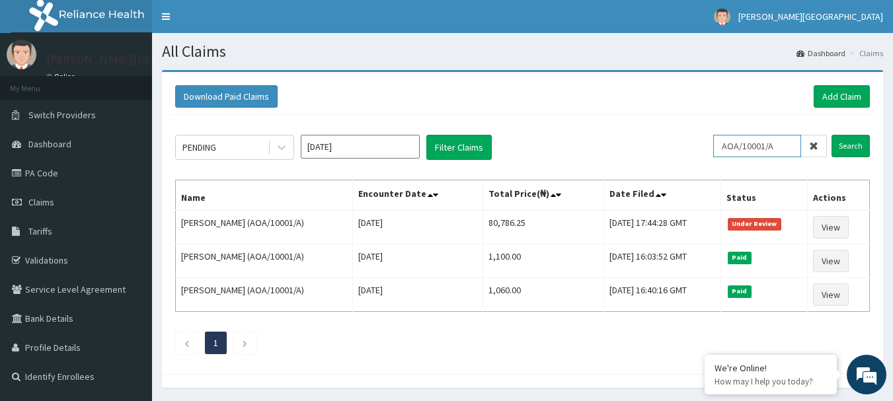
click at [787, 142] on input "AOA/10001/A" at bounding box center [757, 146] width 88 height 22
click at [837, 95] on link "Add Claim" at bounding box center [842, 96] width 56 height 22
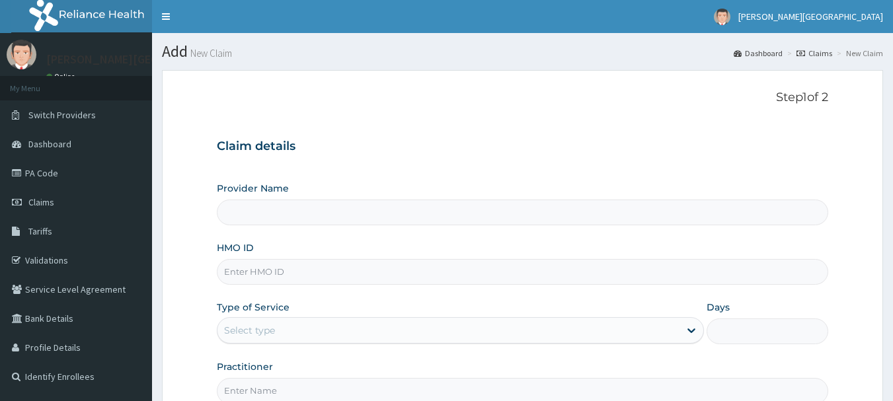
type input "[PERSON_NAME][GEOGRAPHIC_DATA]"
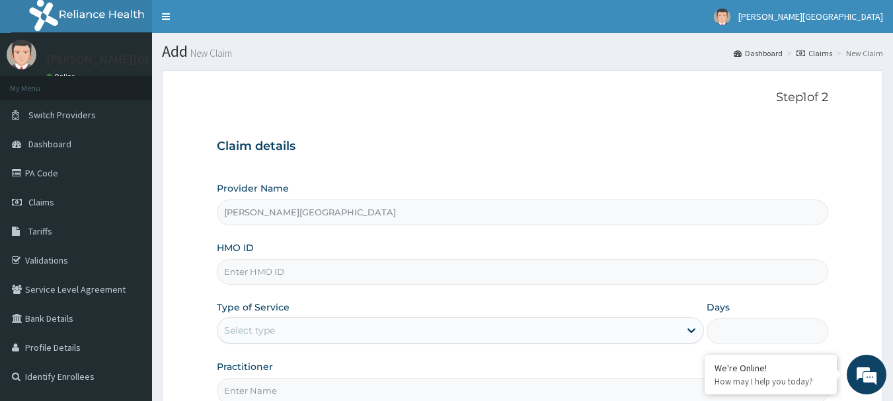
click at [320, 273] on input "HMO ID" at bounding box center [523, 272] width 612 height 26
paste input "LAC/10063/A"
type input "LAC/10063/A"
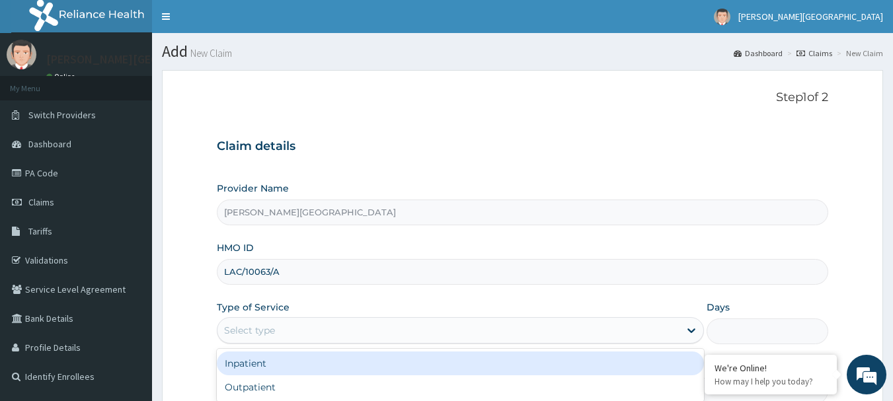
click at [305, 333] on div "Select type" at bounding box center [449, 330] width 462 height 21
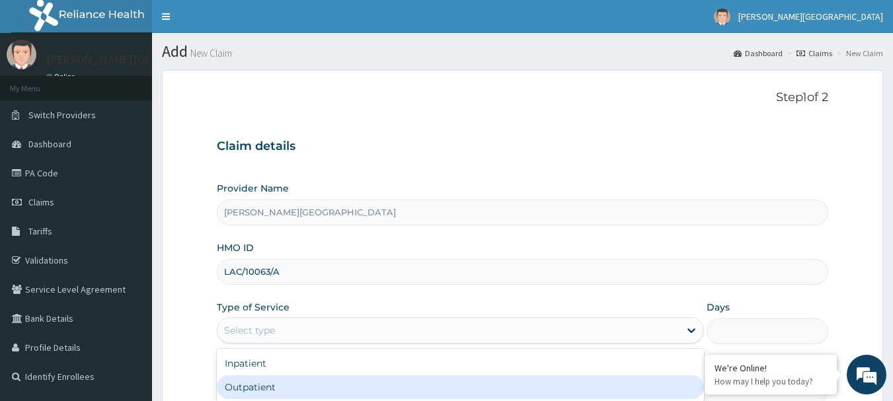
click at [282, 387] on div "Outpatient" at bounding box center [460, 388] width 487 height 24
type input "1"
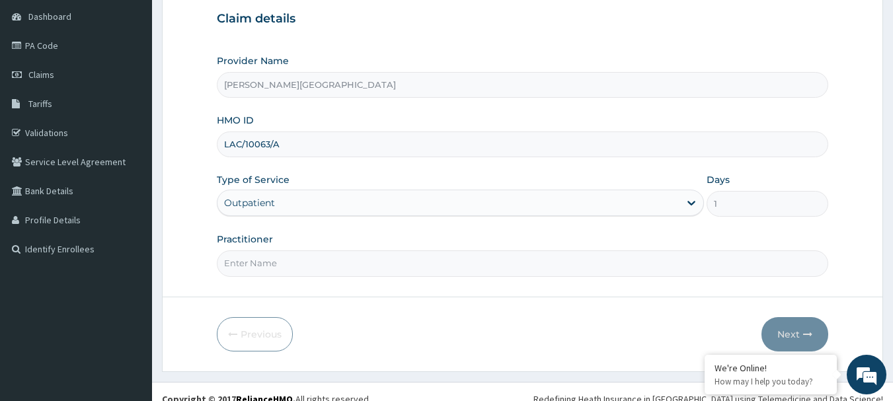
scroll to position [142, 0]
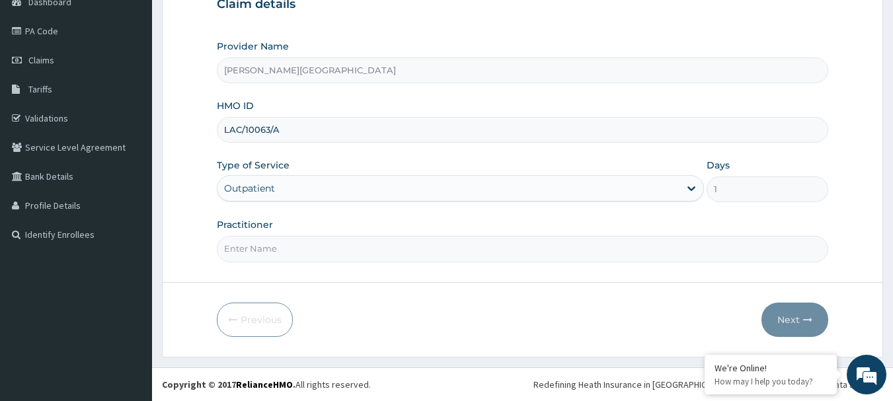
click at [446, 253] on input "Practitioner" at bounding box center [523, 249] width 612 height 26
type input "DR CHUKS"
click at [781, 310] on button "Next" at bounding box center [795, 320] width 67 height 34
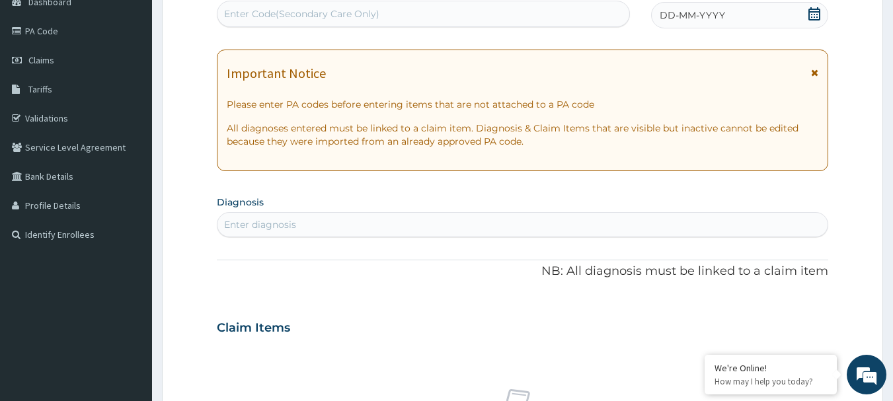
click at [423, 18] on div "Enter Code(Secondary Care Only)" at bounding box center [424, 13] width 413 height 21
paste input "PA/66D7BB"
type input "PA/66D7BB"
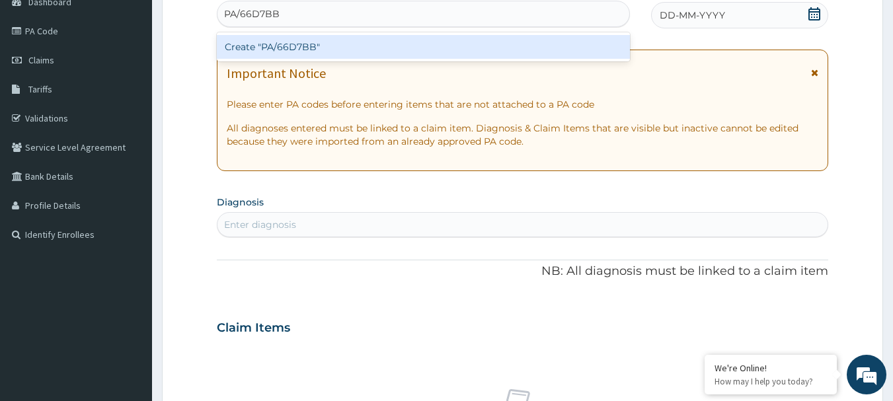
click at [355, 48] on div "Create "PA/66D7BB"" at bounding box center [424, 47] width 414 height 24
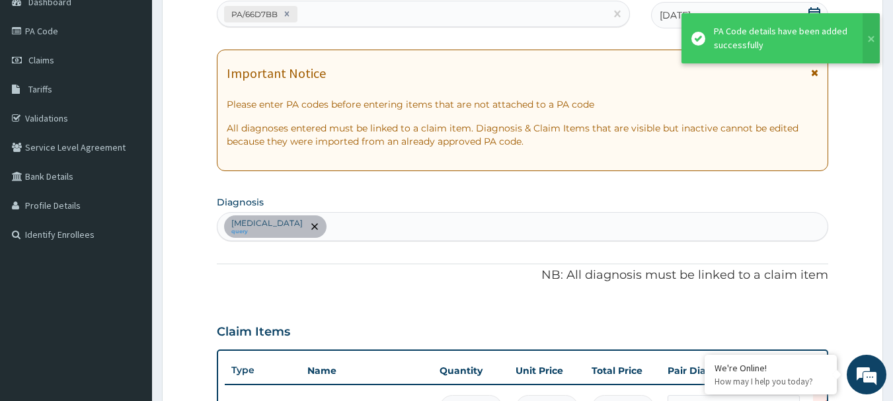
scroll to position [395, 0]
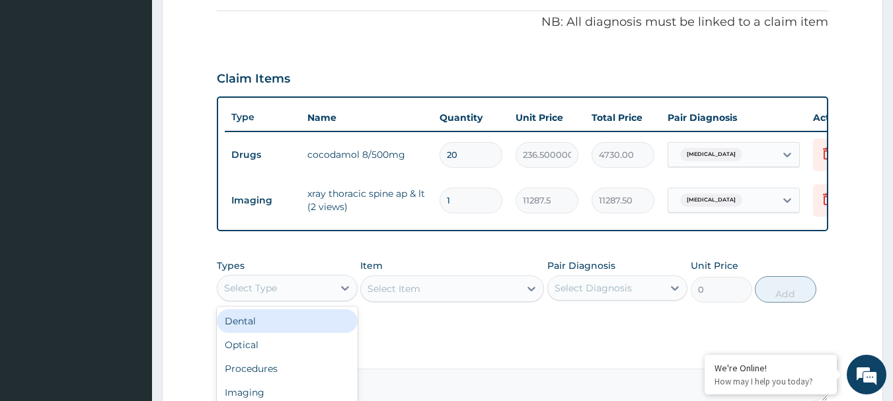
click at [298, 299] on div "Select Type" at bounding box center [276, 288] width 116 height 21
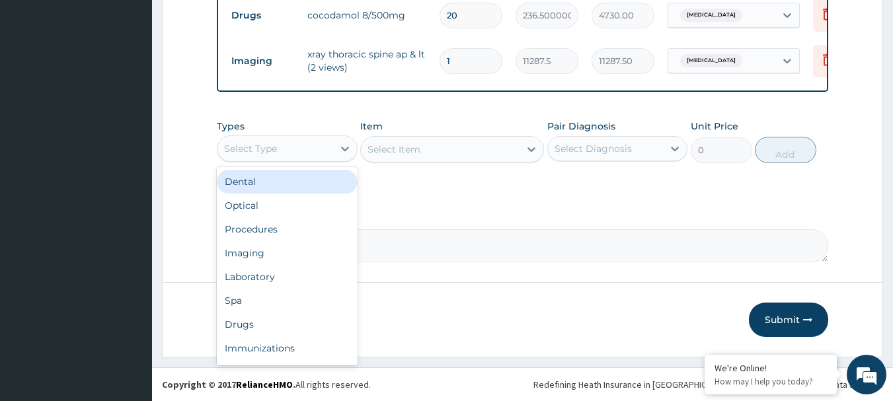
scroll to position [545, 0]
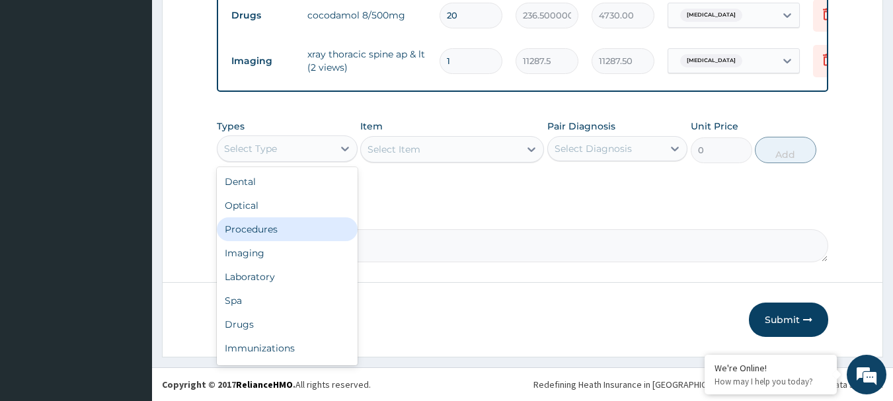
click at [278, 232] on div "Procedures" at bounding box center [287, 230] width 141 height 24
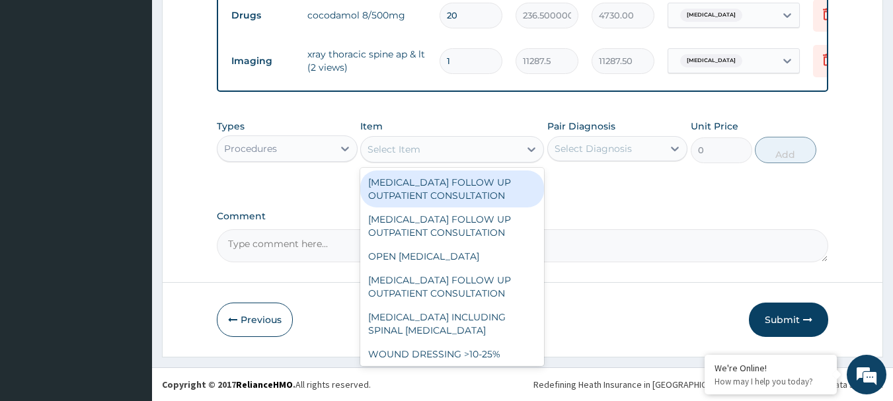
click at [436, 151] on div "Select Item" at bounding box center [440, 149] width 159 height 21
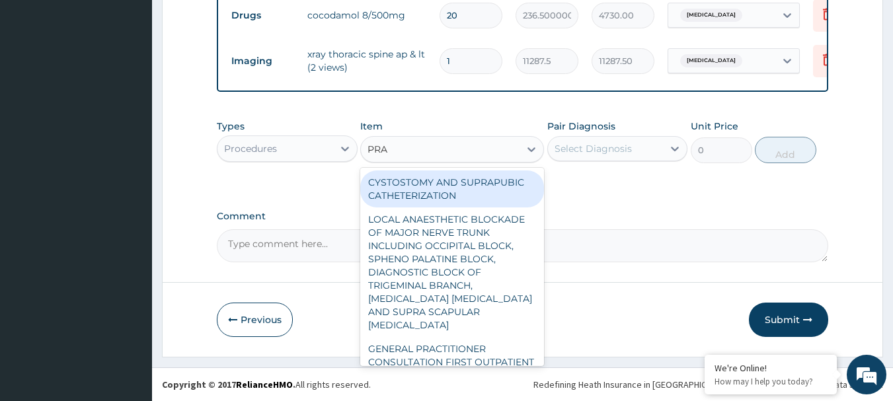
type input "PRAC"
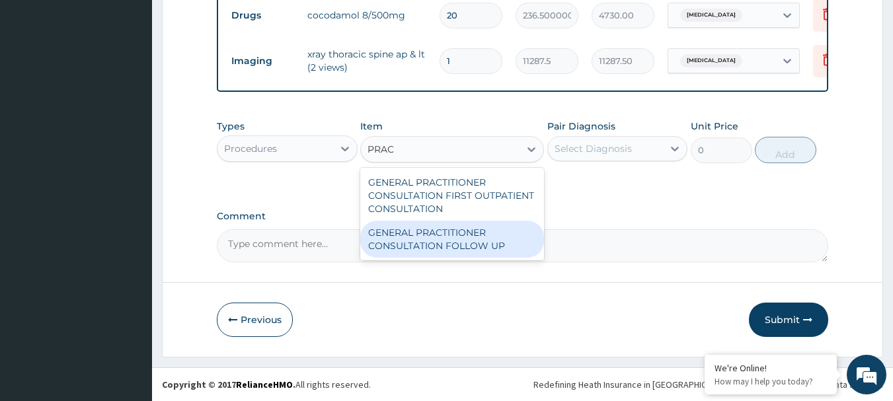
click at [452, 235] on div "GENERAL PRACTITIONER CONSULTATION FOLLOW UP" at bounding box center [452, 239] width 184 height 37
type input "2365"
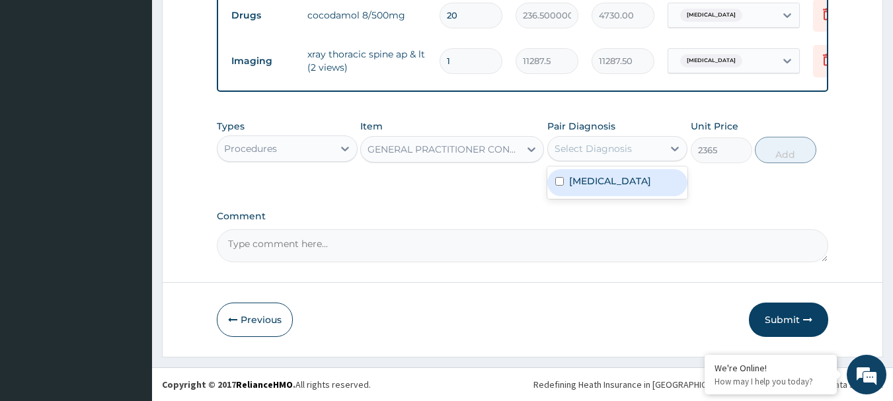
click at [593, 143] on div "Select Diagnosis" at bounding box center [593, 148] width 77 height 13
click at [596, 175] on label "Thoracic spondylosis" at bounding box center [610, 181] width 82 height 13
checkbox input "true"
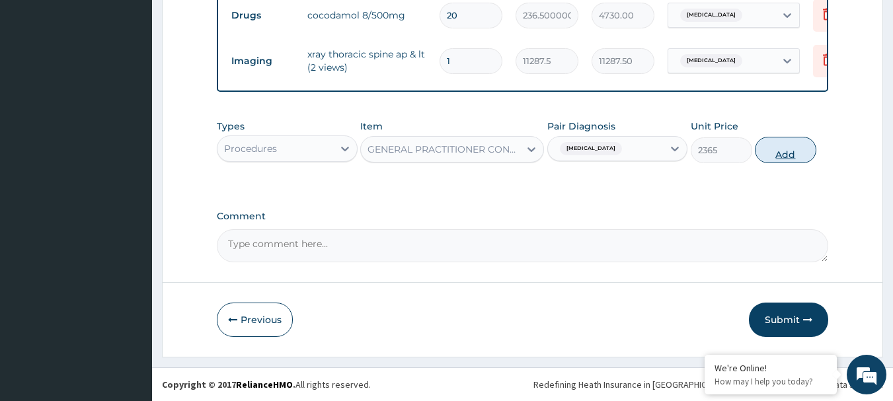
click at [787, 151] on button "Add" at bounding box center [785, 150] width 61 height 26
type input "0"
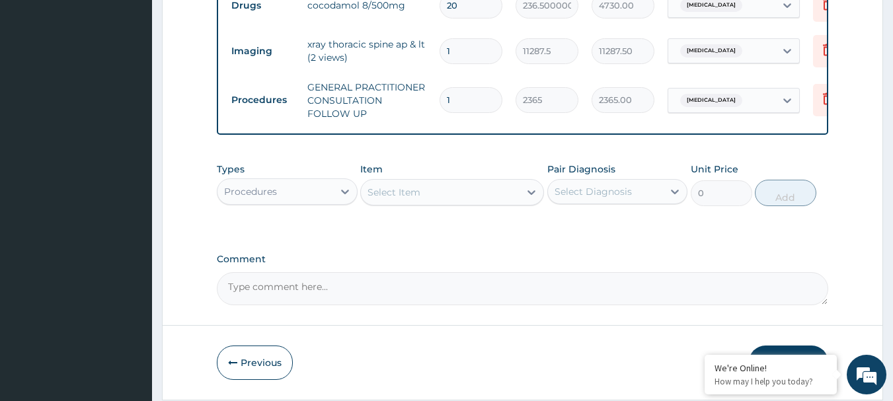
scroll to position [598, 0]
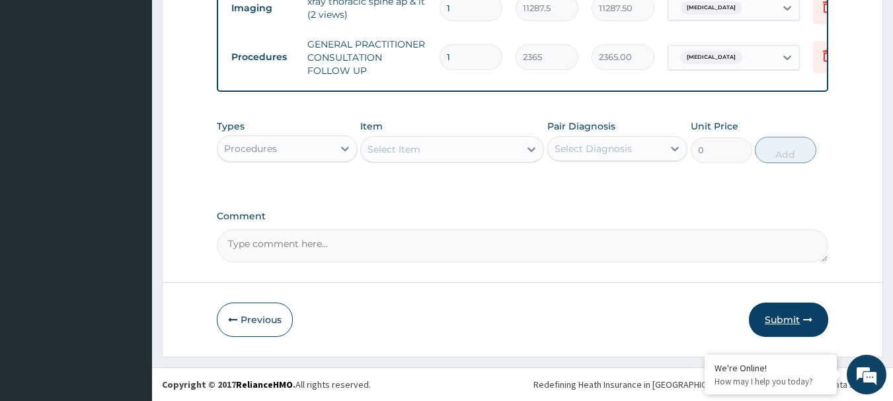
click at [786, 319] on button "Submit" at bounding box center [788, 320] width 79 height 34
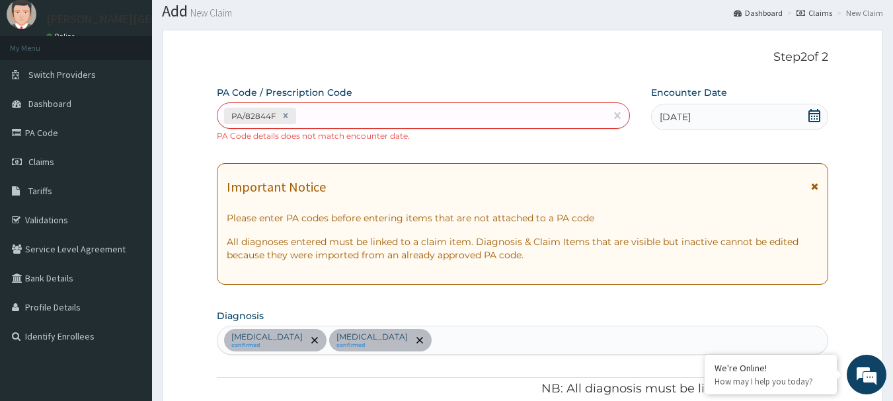
scroll to position [27, 0]
